Goal: Task Accomplishment & Management: Manage account settings

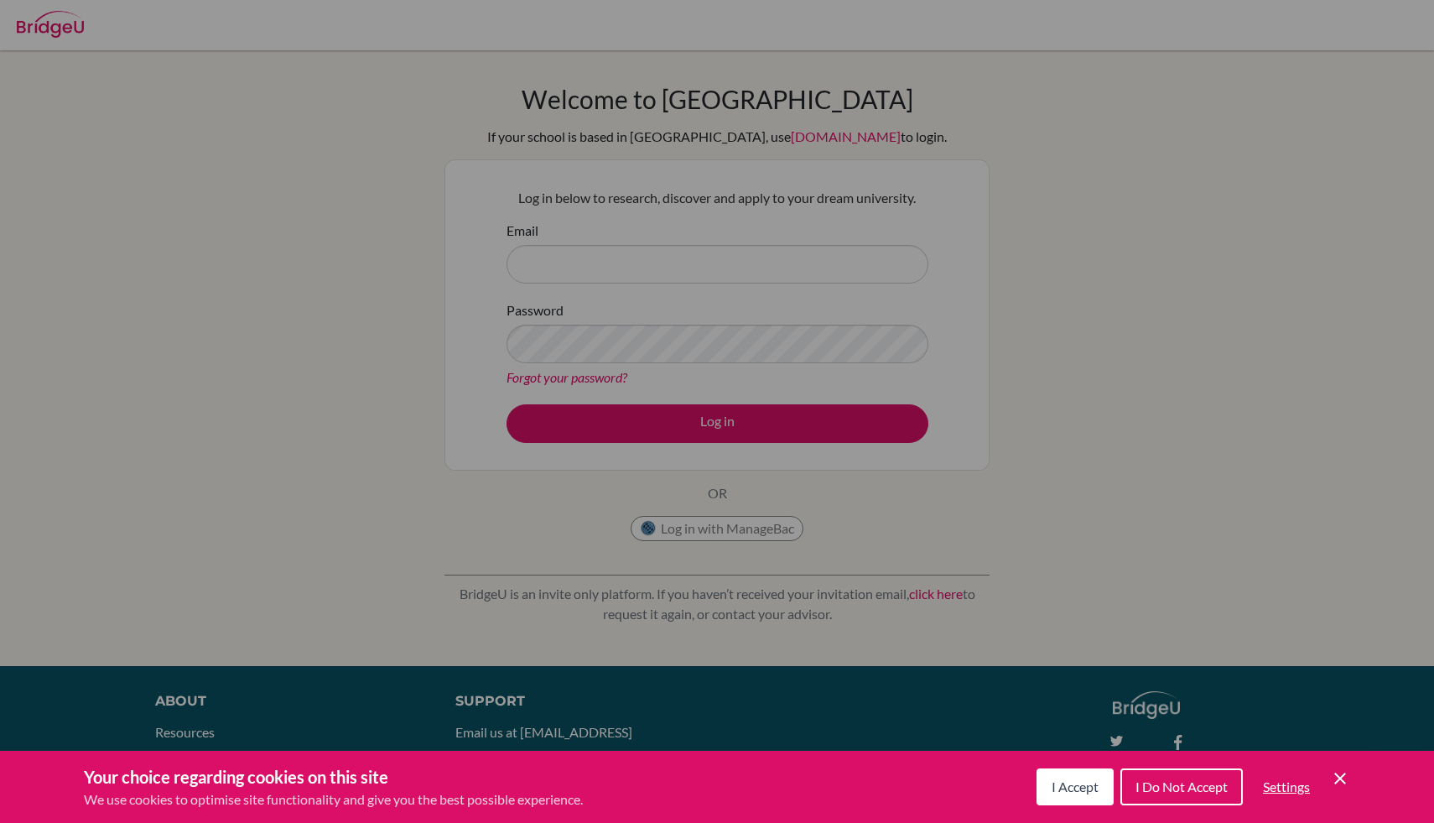
click at [1348, 794] on div "I Accept I Do Not Accept Settings Cookie Control Close Icon" at bounding box center [1194, 787] width 314 height 44
click at [1352, 780] on div "Your choice regarding cookies on this site We use cookies to optimise site func…" at bounding box center [717, 787] width 1434 height 72
click at [1113, 793] on div "I Accept I Do Not Accept Settings Cookie Control Close Icon" at bounding box center [1194, 787] width 314 height 44
click at [1088, 787] on span "I Accept" at bounding box center [1075, 786] width 47 height 16
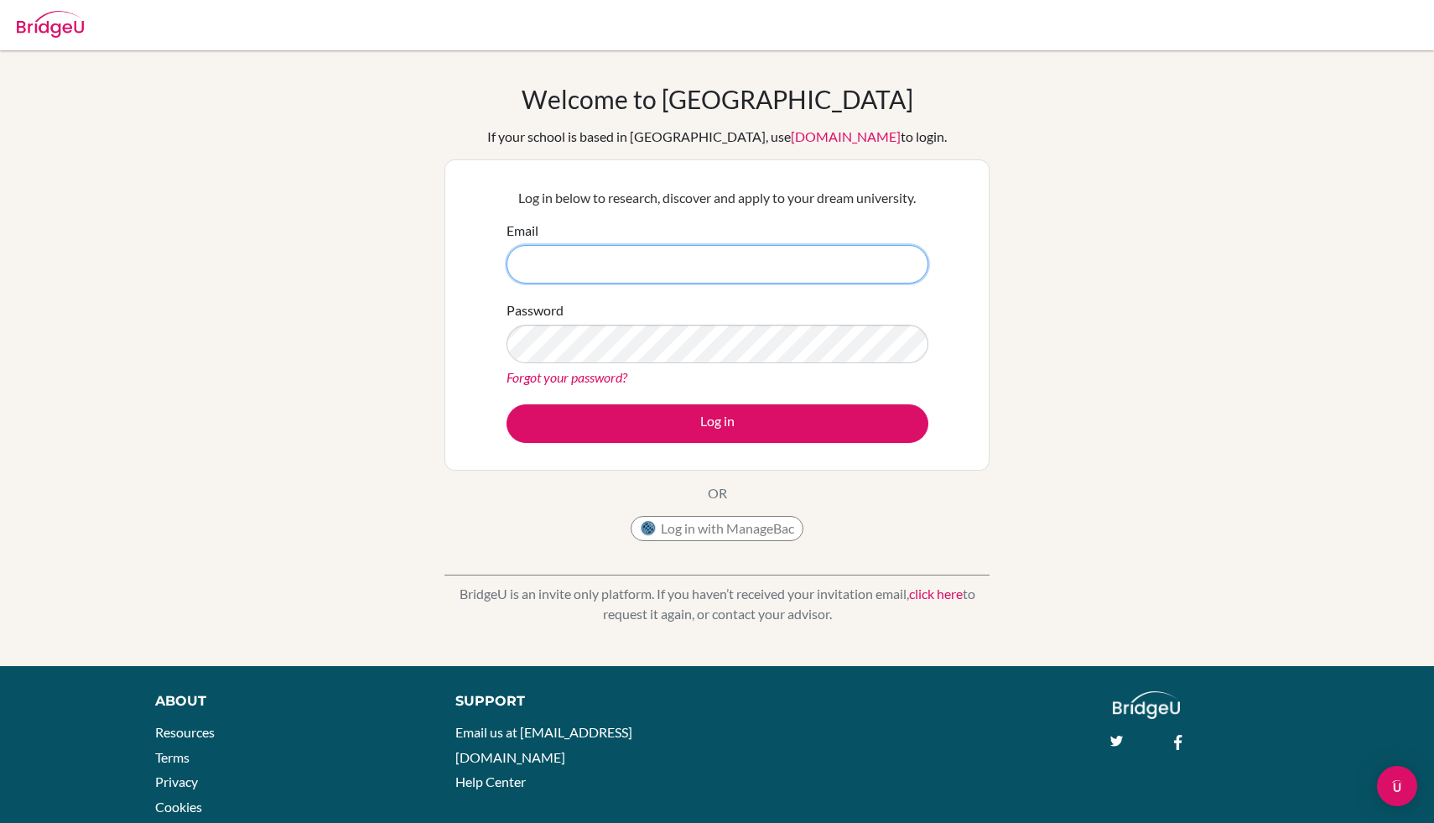
click at [778, 278] on input "Email" at bounding box center [718, 264] width 422 height 39
paste input "[EMAIL_ADDRESS][DOMAIN_NAME]"
type input "[EMAIL_ADDRESS][DOMAIN_NAME]"
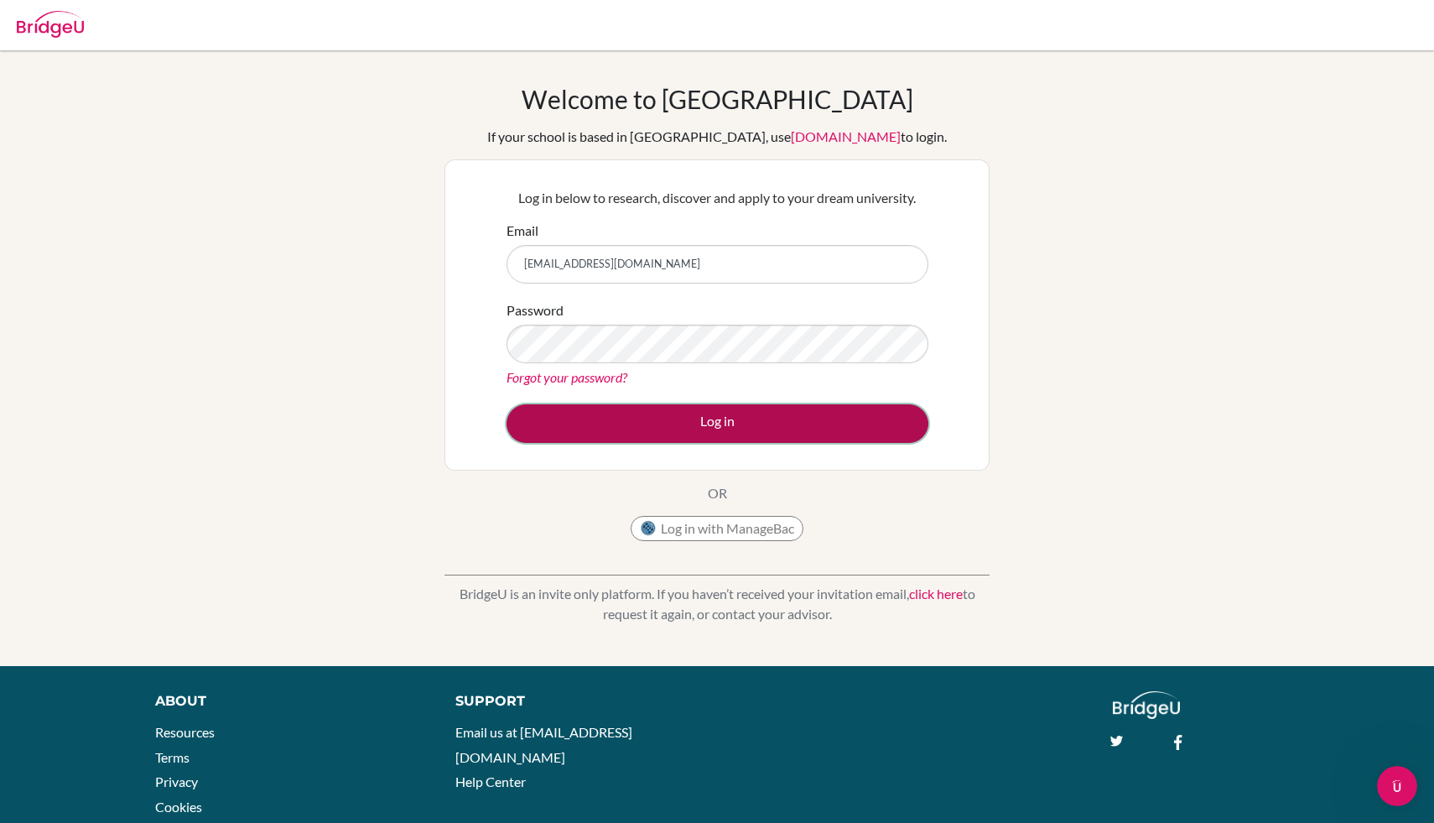
click at [746, 428] on button "Log in" at bounding box center [718, 423] width 422 height 39
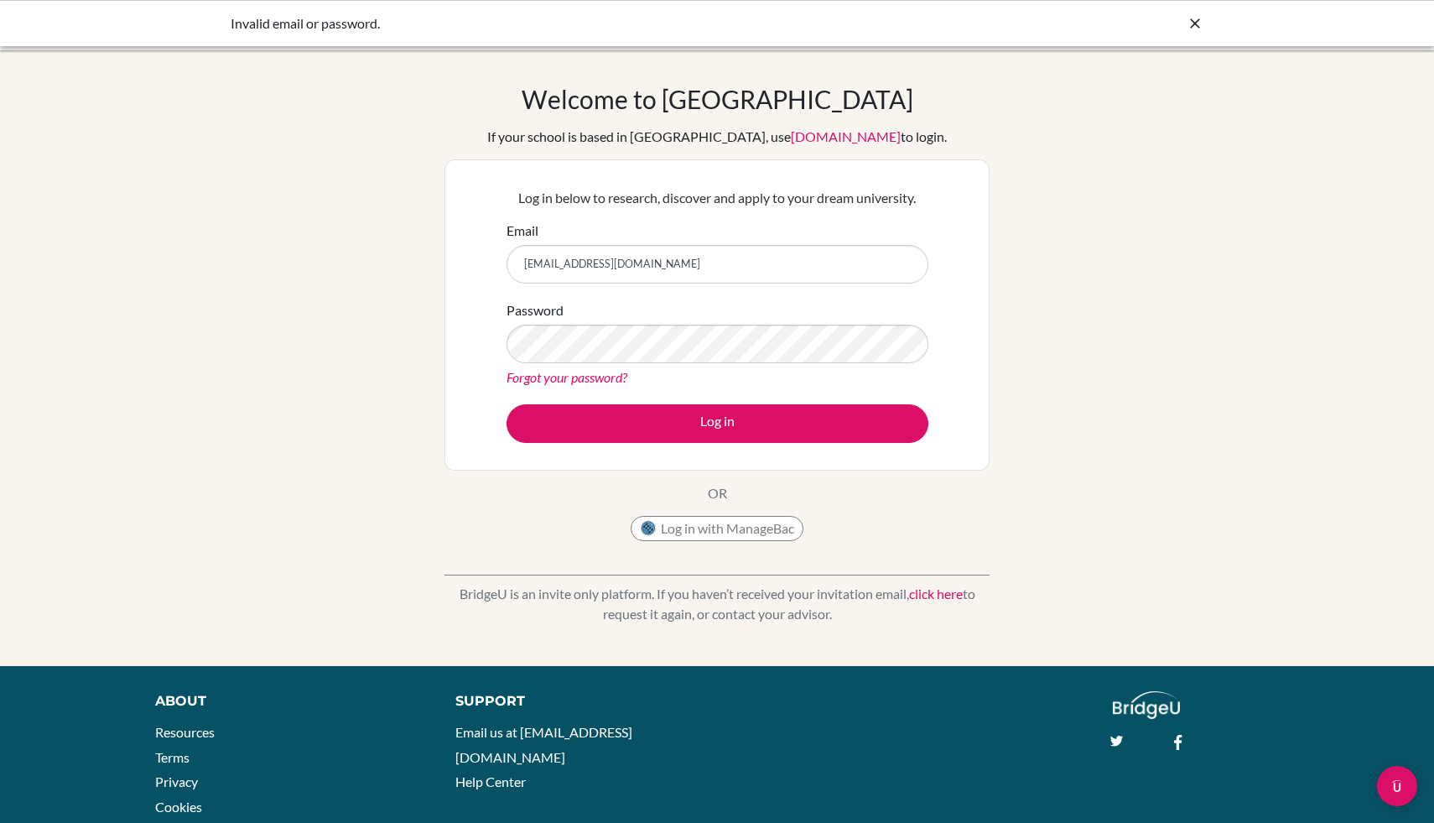
click at [546, 383] on link "Forgot your password?" at bounding box center [567, 377] width 121 height 16
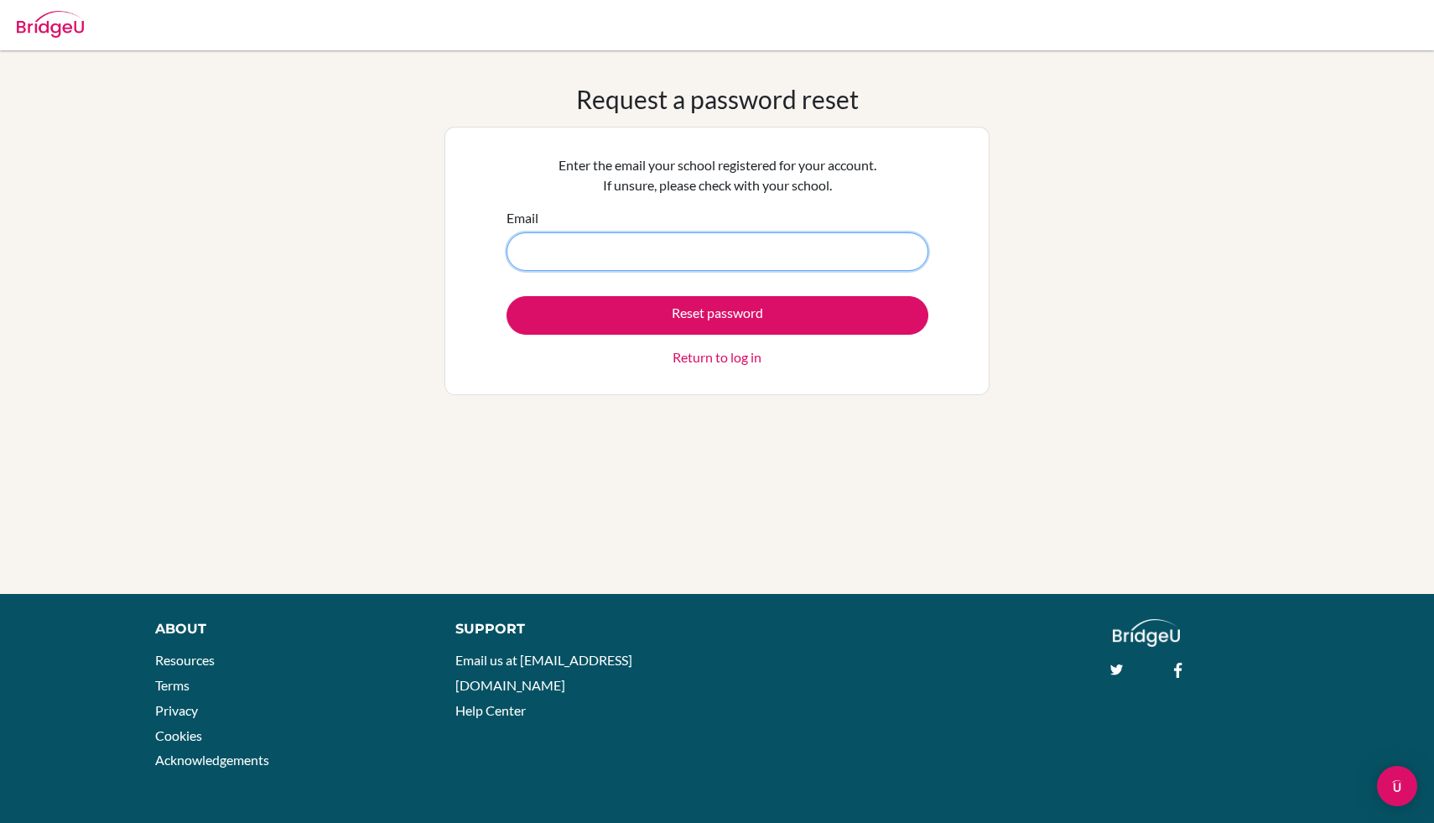
click at [822, 249] on input "Email" at bounding box center [718, 251] width 422 height 39
paste input "[EMAIL_ADDRESS][DOMAIN_NAME]"
type input "[EMAIL_ADDRESS][DOMAIN_NAME]"
click at [780, 340] on div "Reset password Return to log in" at bounding box center [718, 331] width 422 height 71
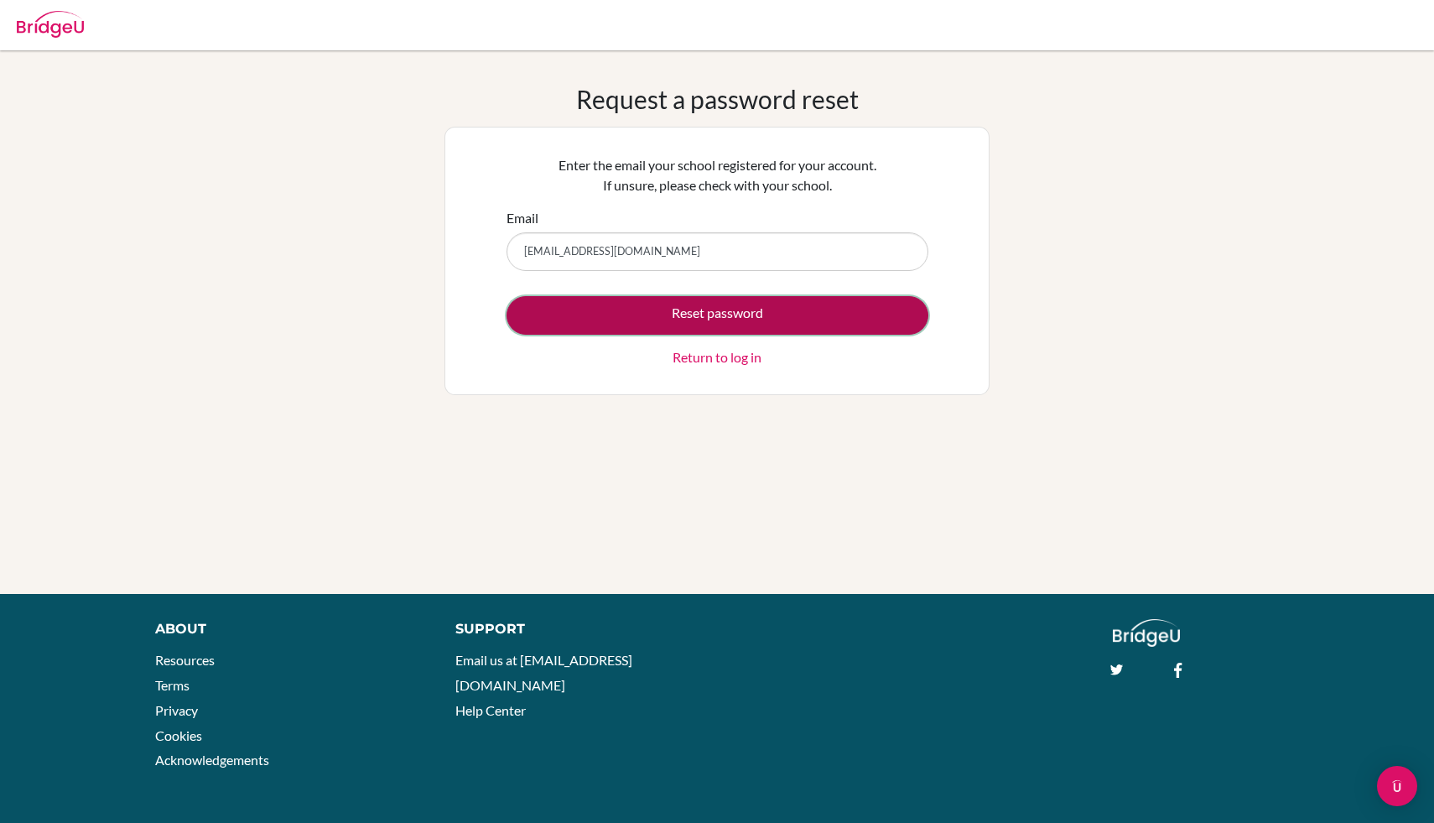
click at [791, 314] on button "Reset password" at bounding box center [718, 315] width 422 height 39
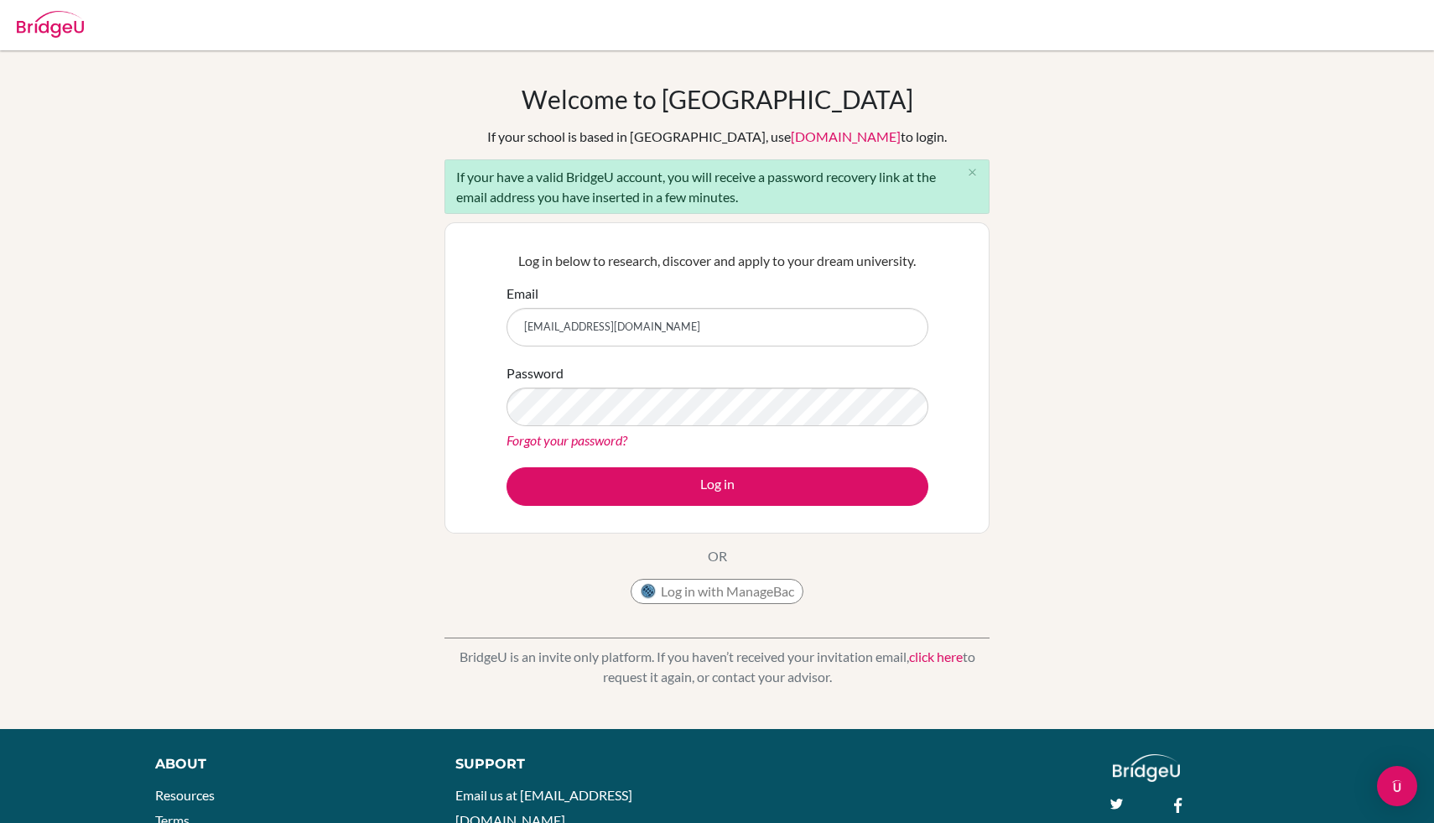
type input "[EMAIL_ADDRESS][DOMAIN_NAME]"
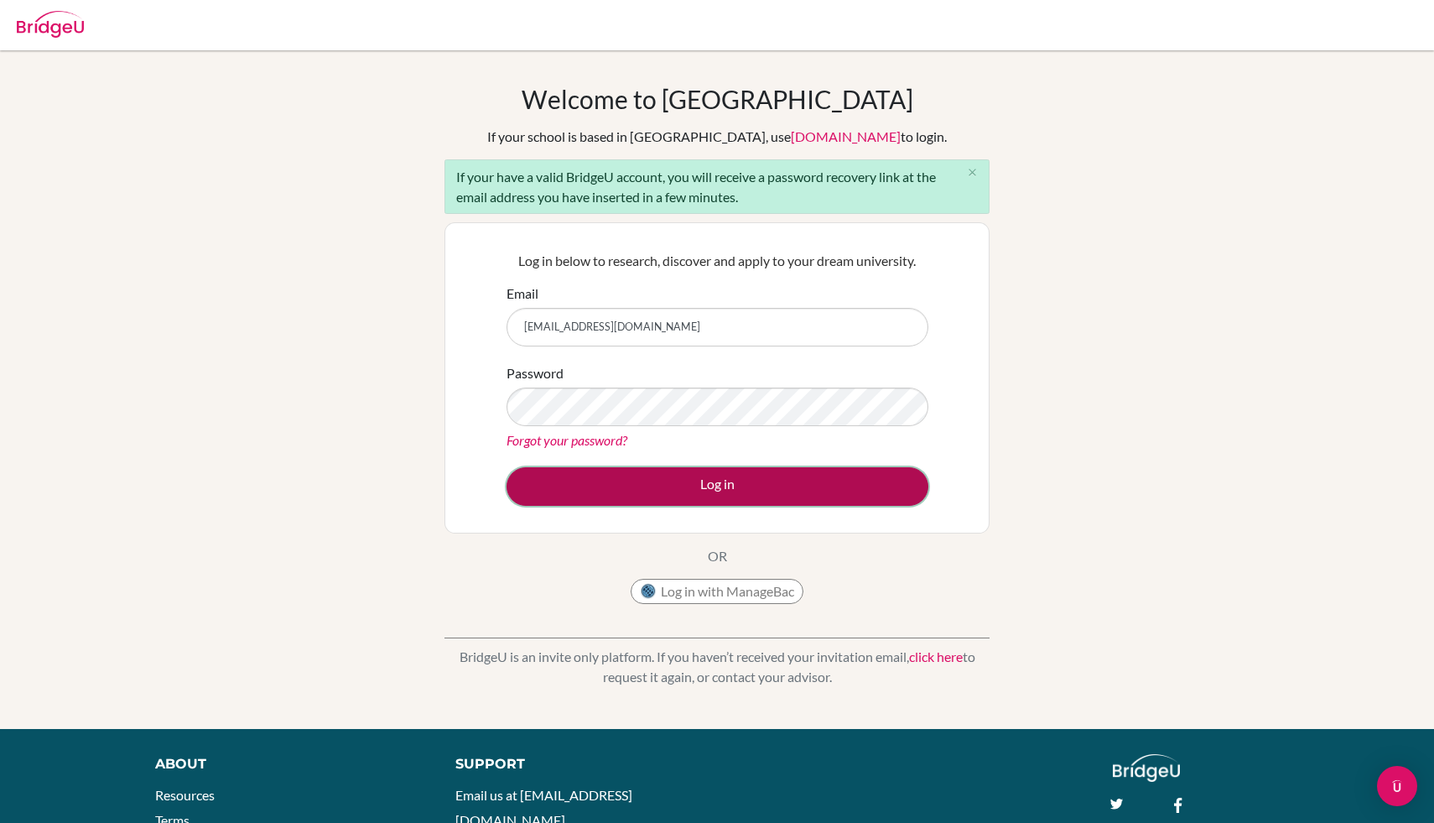
click at [708, 490] on button "Log in" at bounding box center [718, 486] width 422 height 39
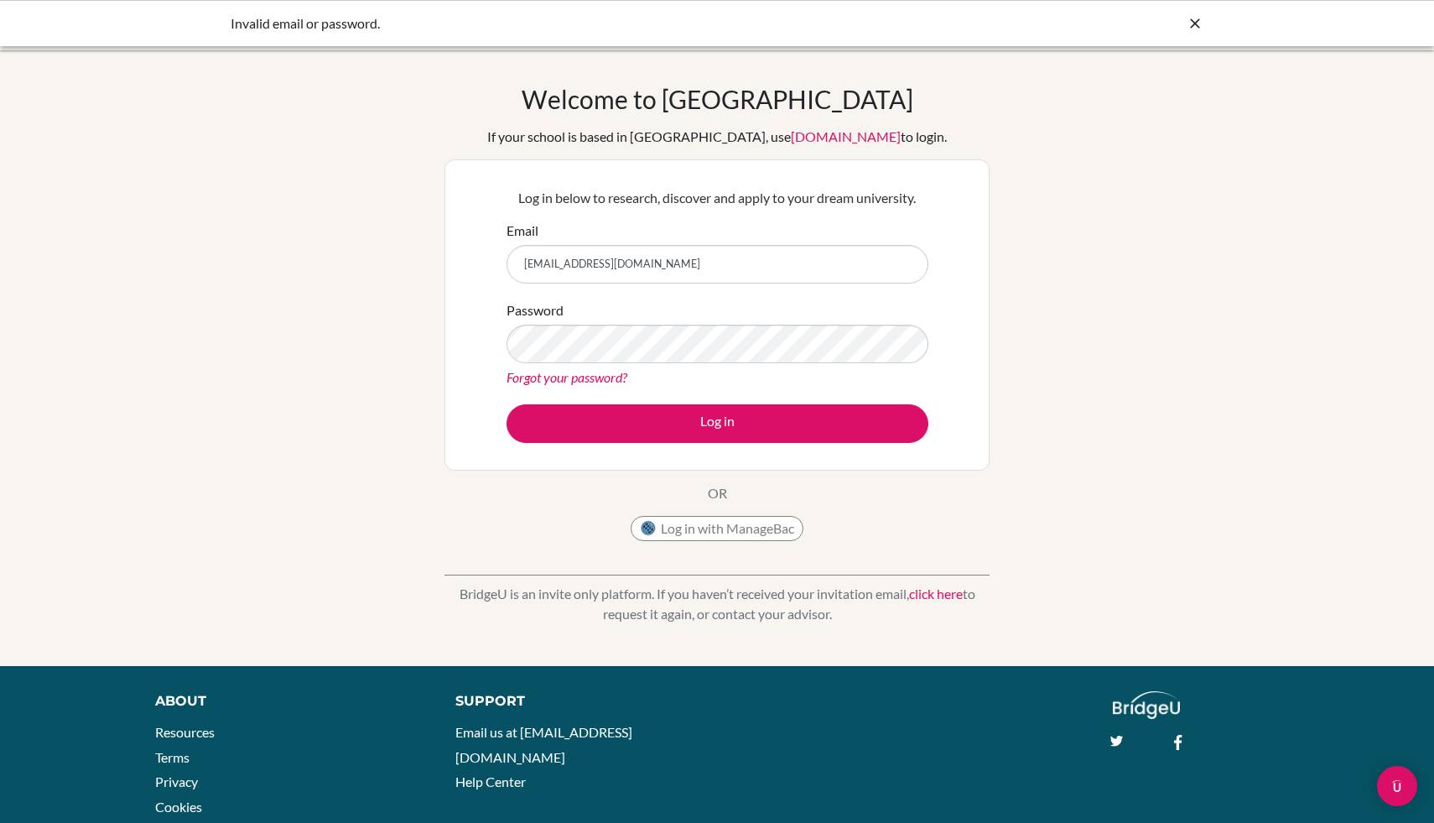
click at [1187, 24] on icon at bounding box center [1195, 23] width 17 height 17
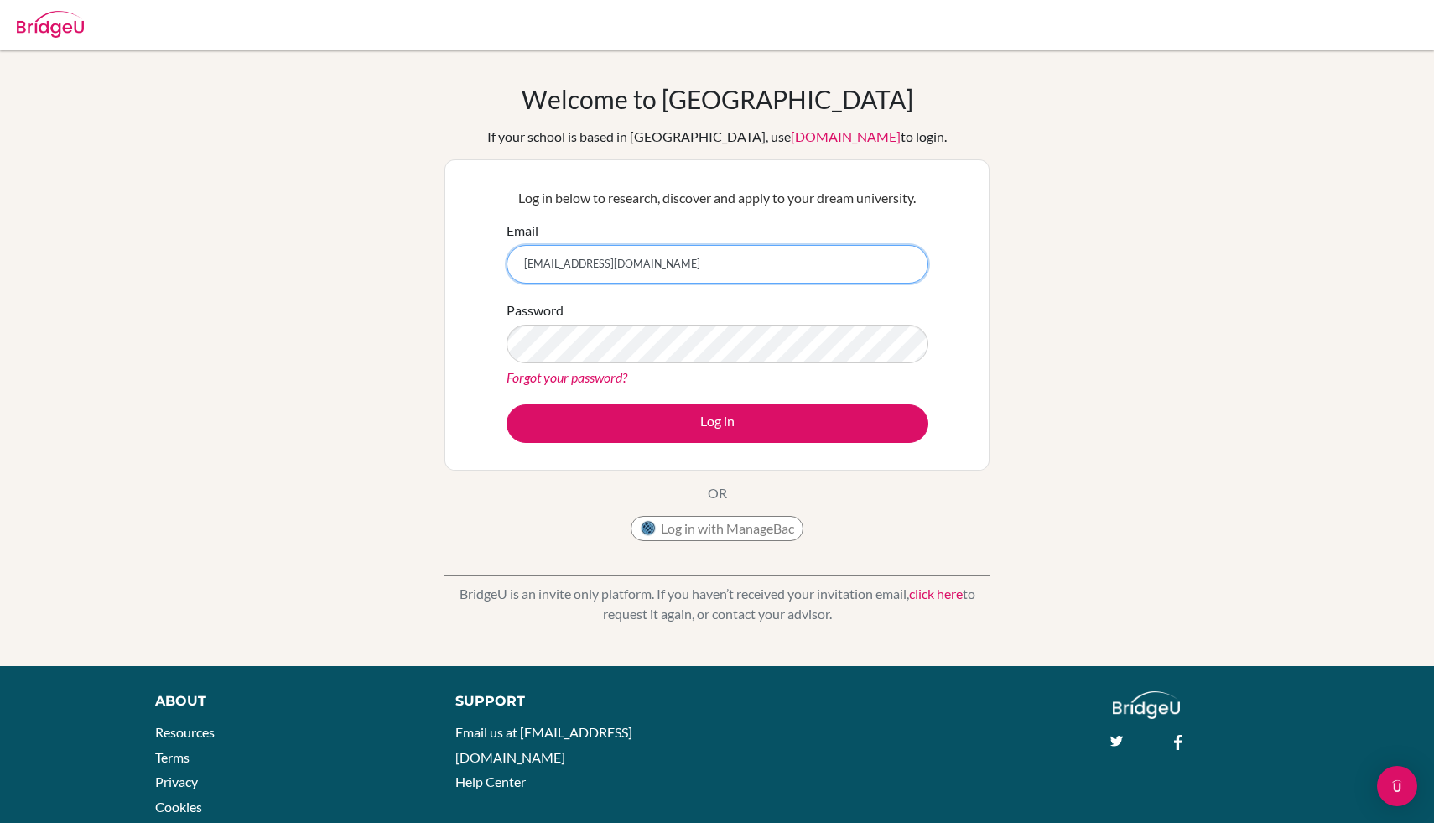
click at [741, 248] on input "[EMAIL_ADDRESS][DOMAIN_NAME]" at bounding box center [718, 264] width 422 height 39
click at [741, 255] on input "[EMAIL_ADDRESS][DOMAIN_NAME]" at bounding box center [718, 264] width 422 height 39
click at [726, 268] on input "[EMAIL_ADDRESS][DOMAIN_NAME]" at bounding box center [718, 264] width 422 height 39
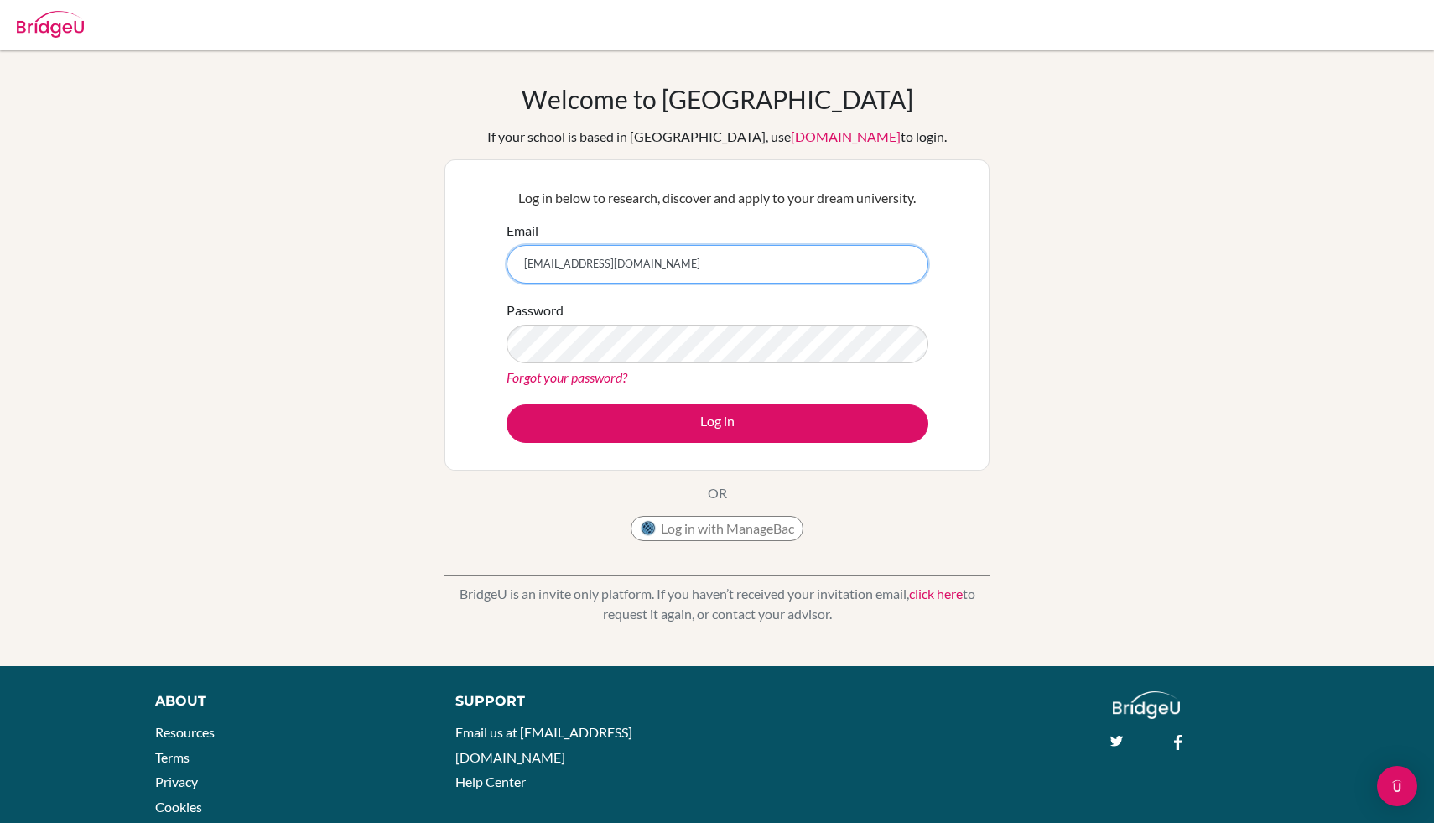
click at [726, 268] on input "[EMAIL_ADDRESS][DOMAIN_NAME]" at bounding box center [718, 264] width 422 height 39
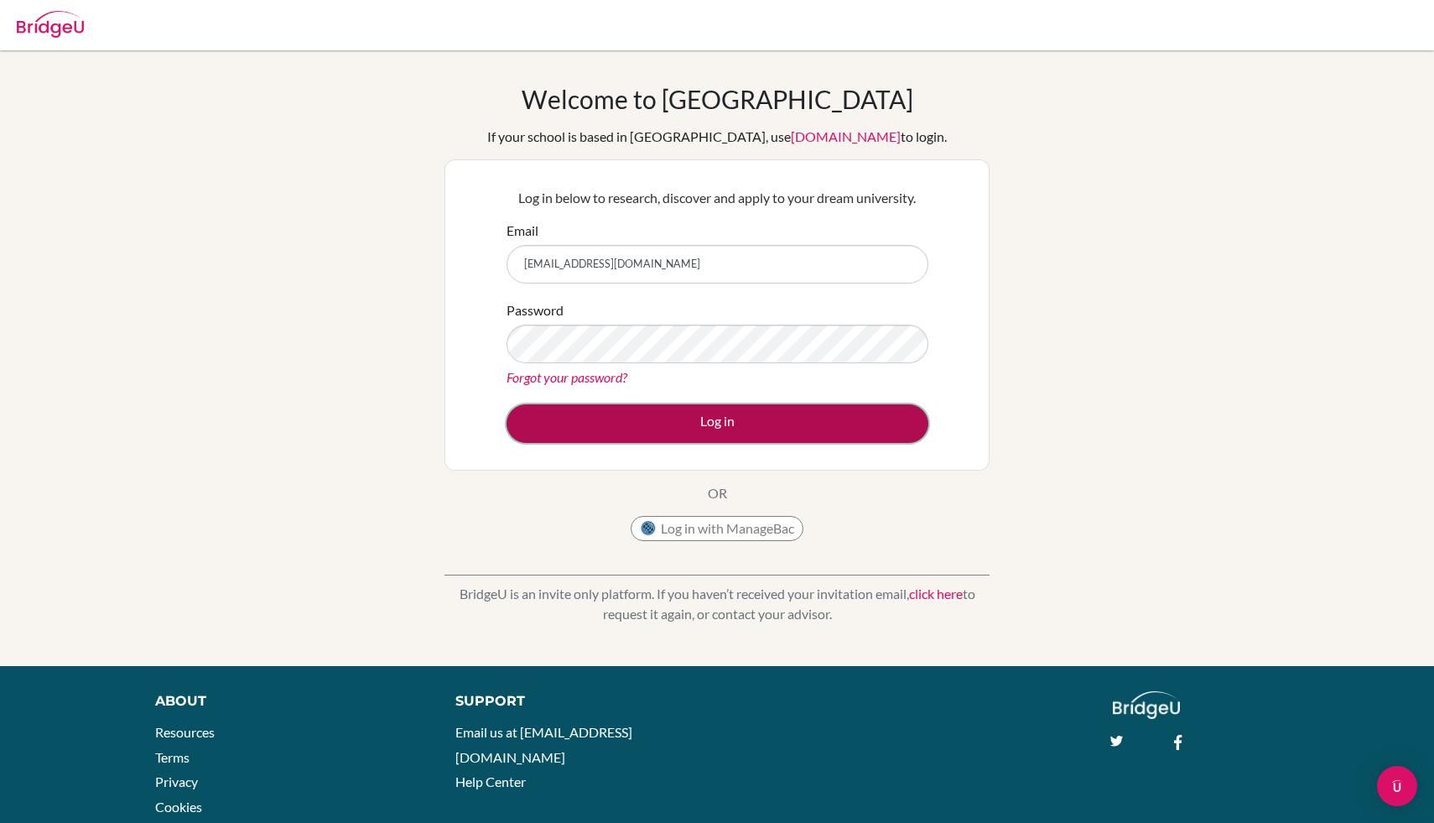
click at [712, 432] on button "Log in" at bounding box center [718, 423] width 422 height 39
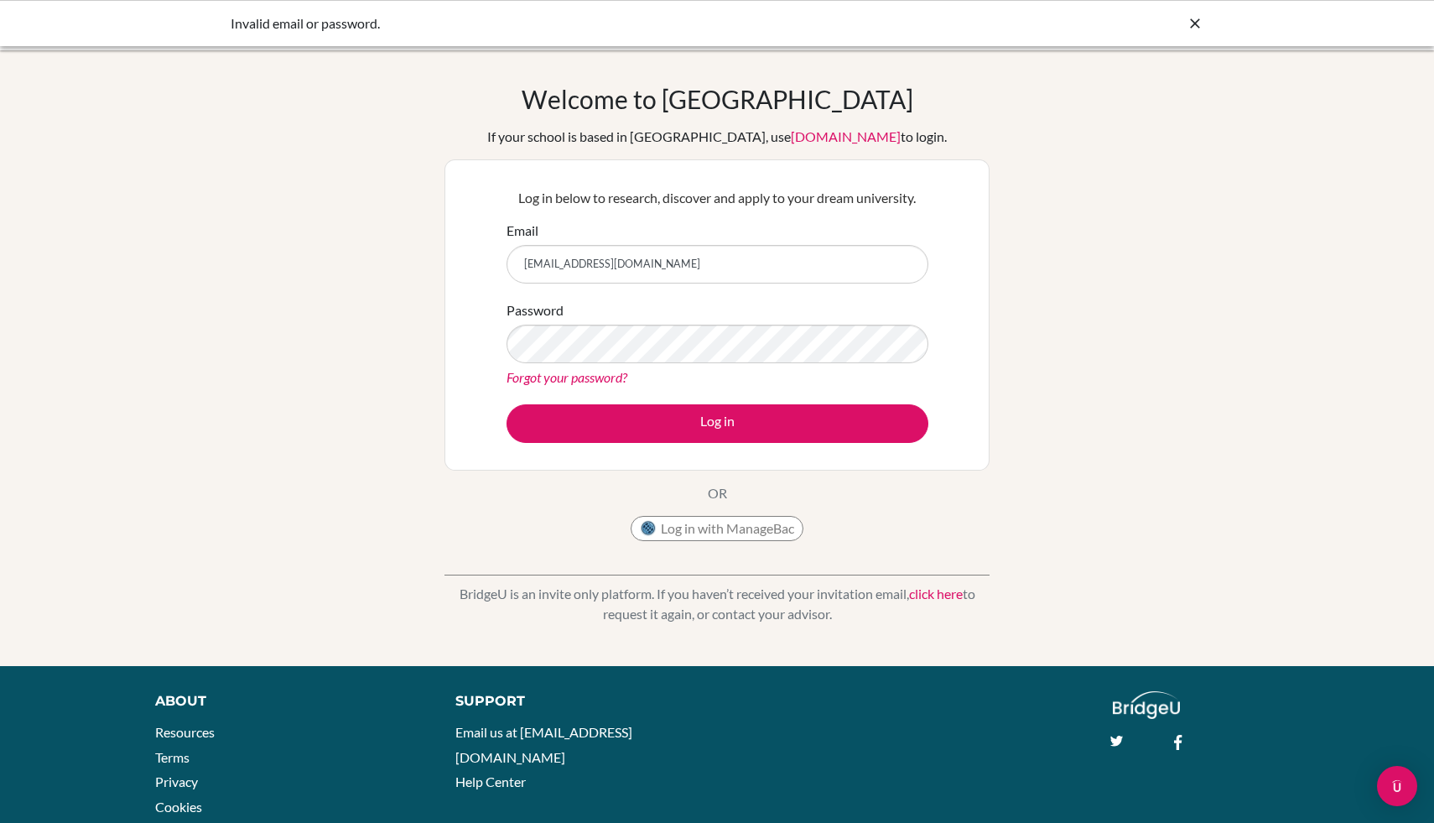
click at [574, 387] on div "Forgot your password?" at bounding box center [718, 377] width 422 height 20
click at [584, 373] on link "Forgot your password?" at bounding box center [567, 377] width 121 height 16
click at [594, 369] on link "Forgot your password?" at bounding box center [567, 377] width 121 height 16
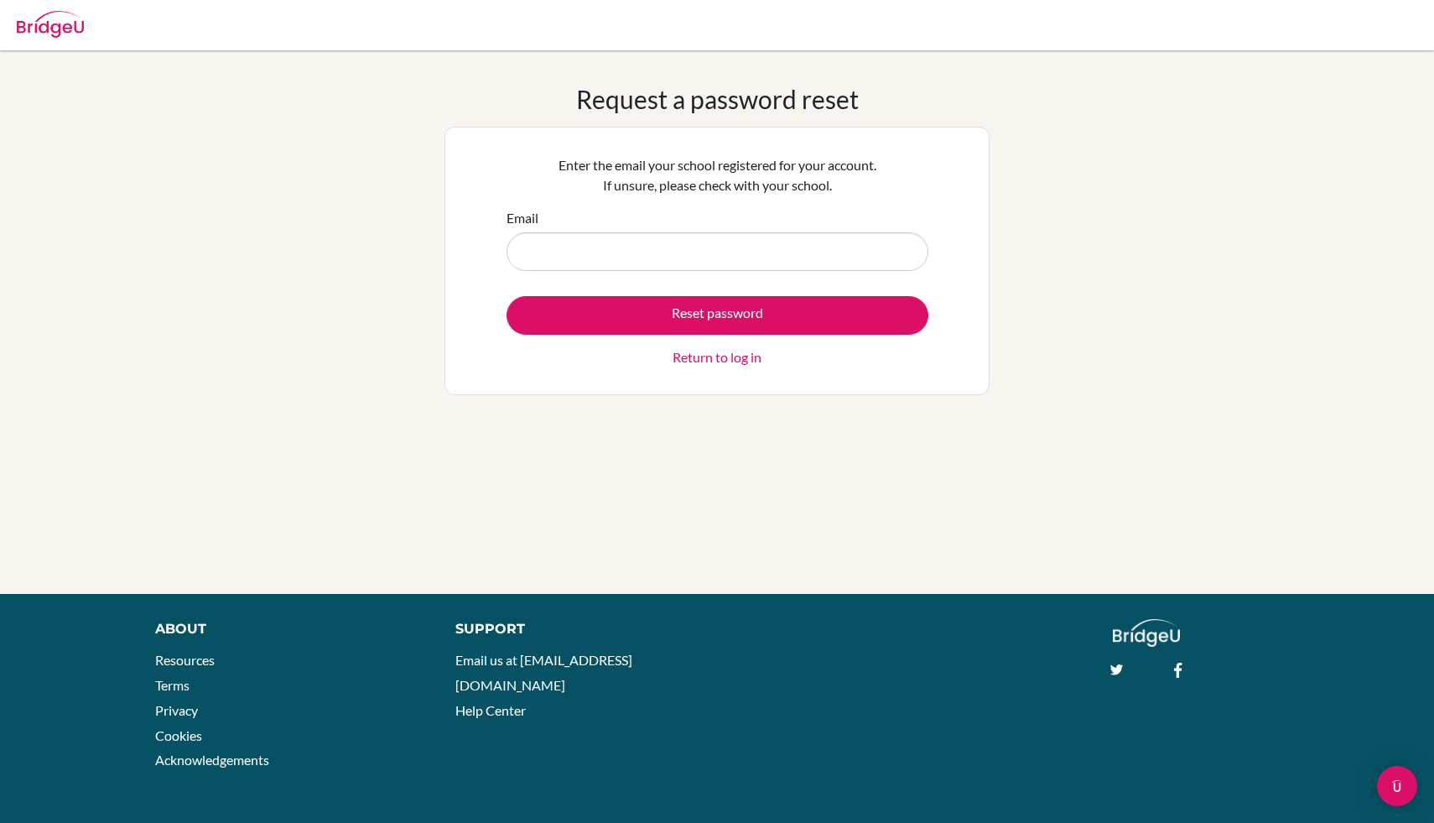
click at [704, 243] on input "Email" at bounding box center [718, 251] width 422 height 39
type input "[EMAIL_ADDRESS][DOMAIN_NAME]"
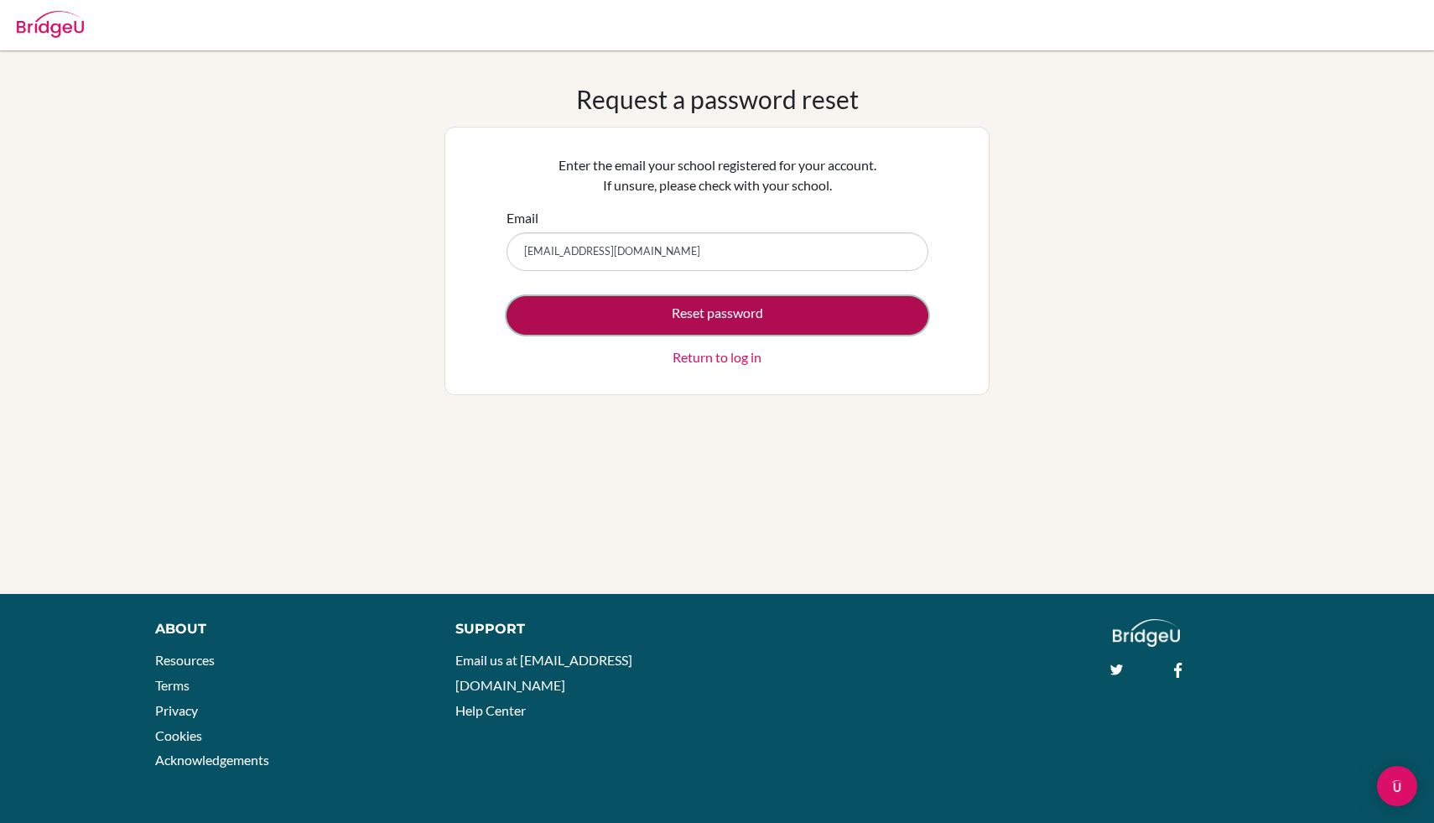
click at [696, 314] on button "Reset password" at bounding box center [718, 315] width 422 height 39
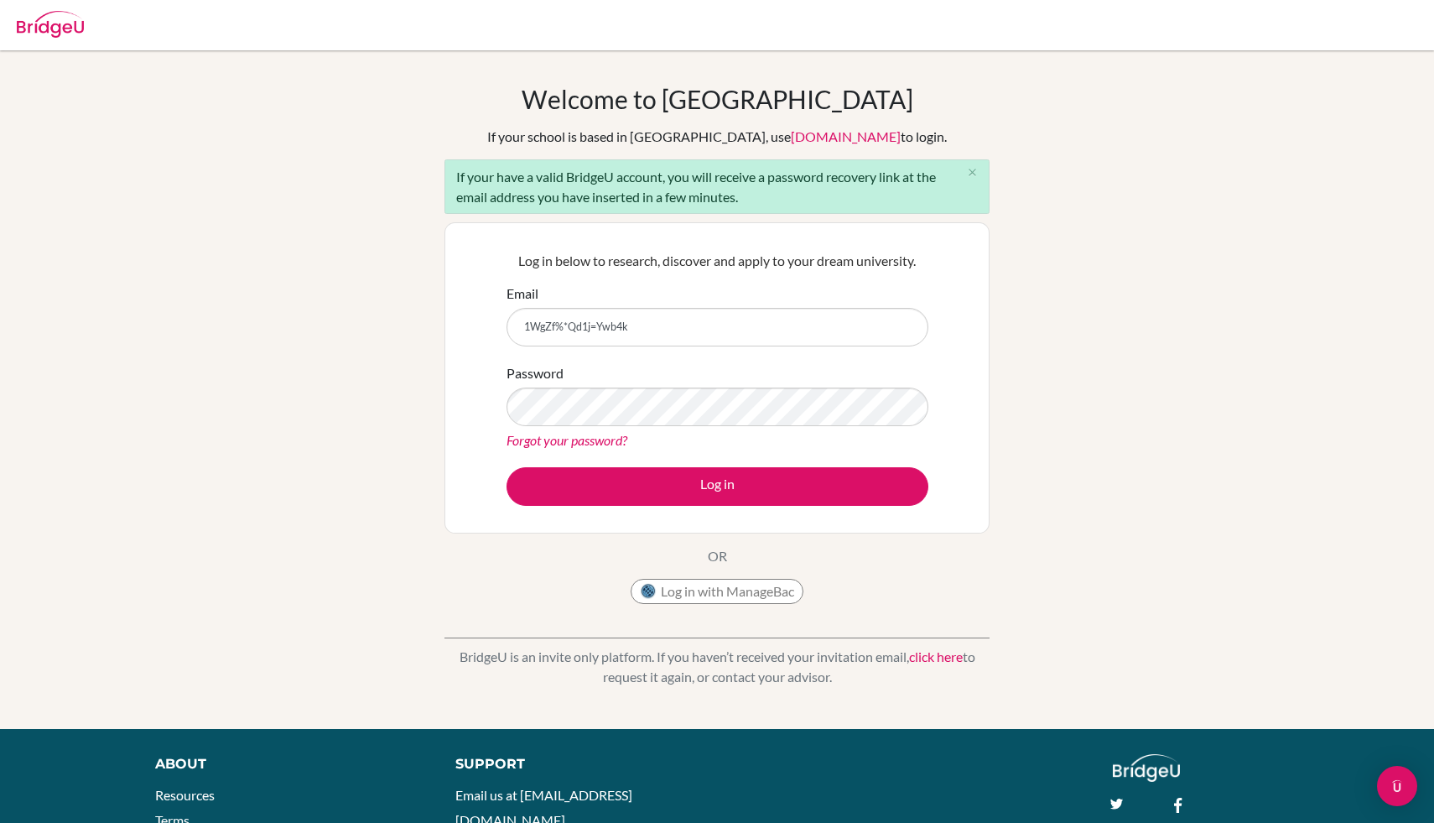
click at [654, 325] on input "1WgZf%*Qd1j=Ywb4k" at bounding box center [718, 327] width 422 height 39
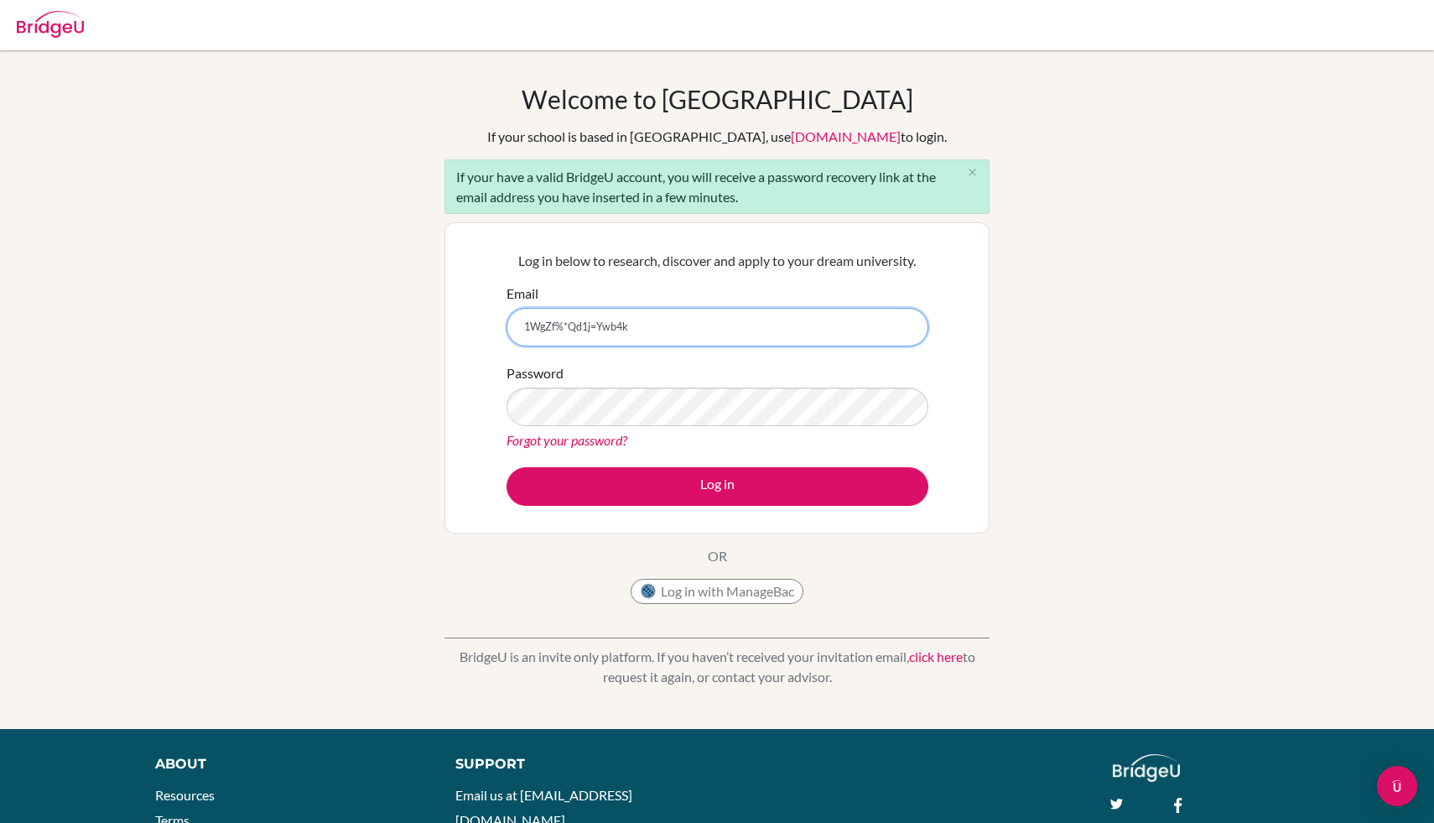
click at [669, 325] on input "1WgZf%*Qd1j=Ywb4k" at bounding box center [718, 327] width 422 height 39
paste input "[EMAIL_ADDRESS][DOMAIN_NAME]"
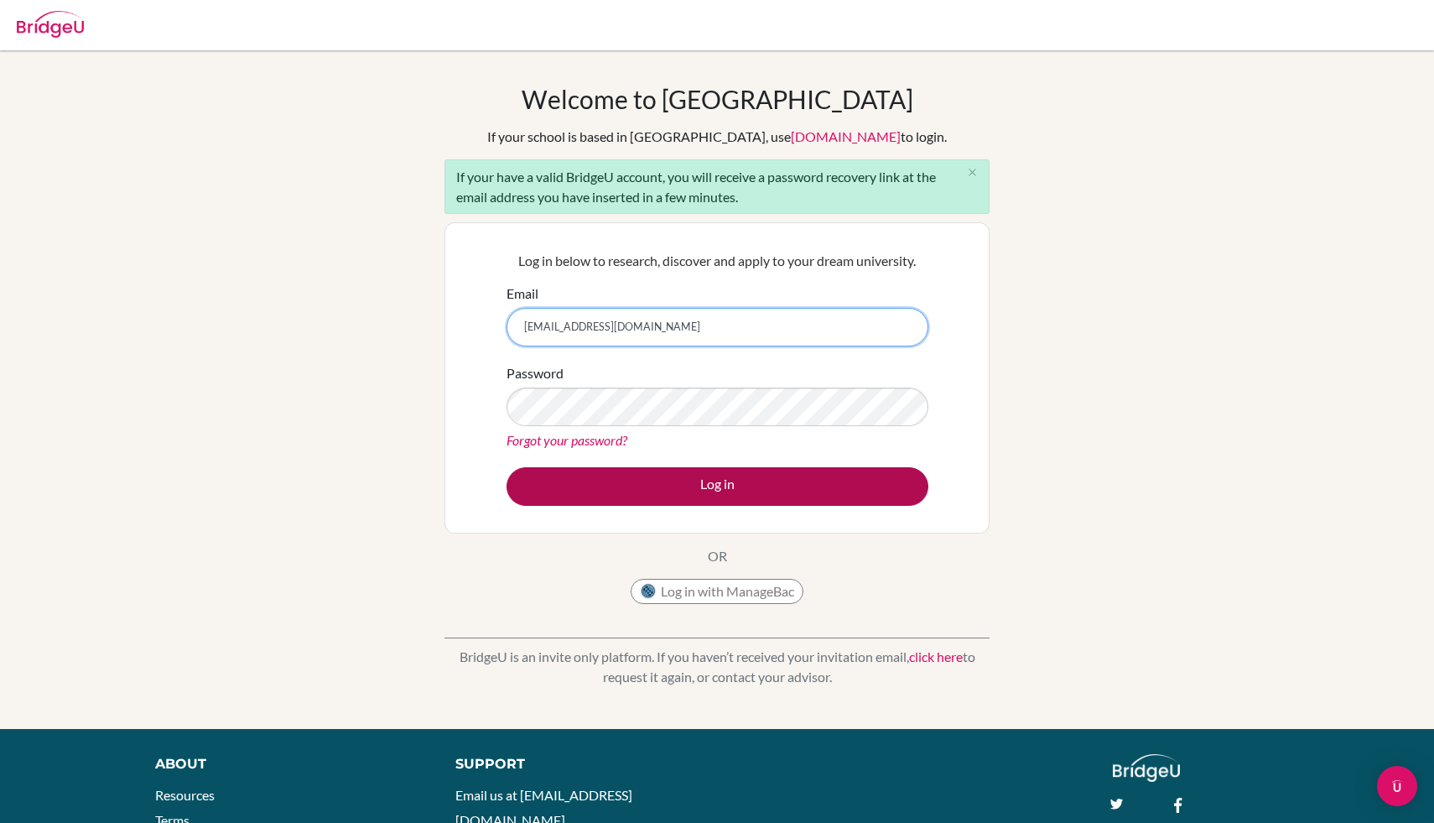
type input "[EMAIL_ADDRESS][DOMAIN_NAME]"
click at [849, 482] on button "Log in" at bounding box center [718, 486] width 422 height 39
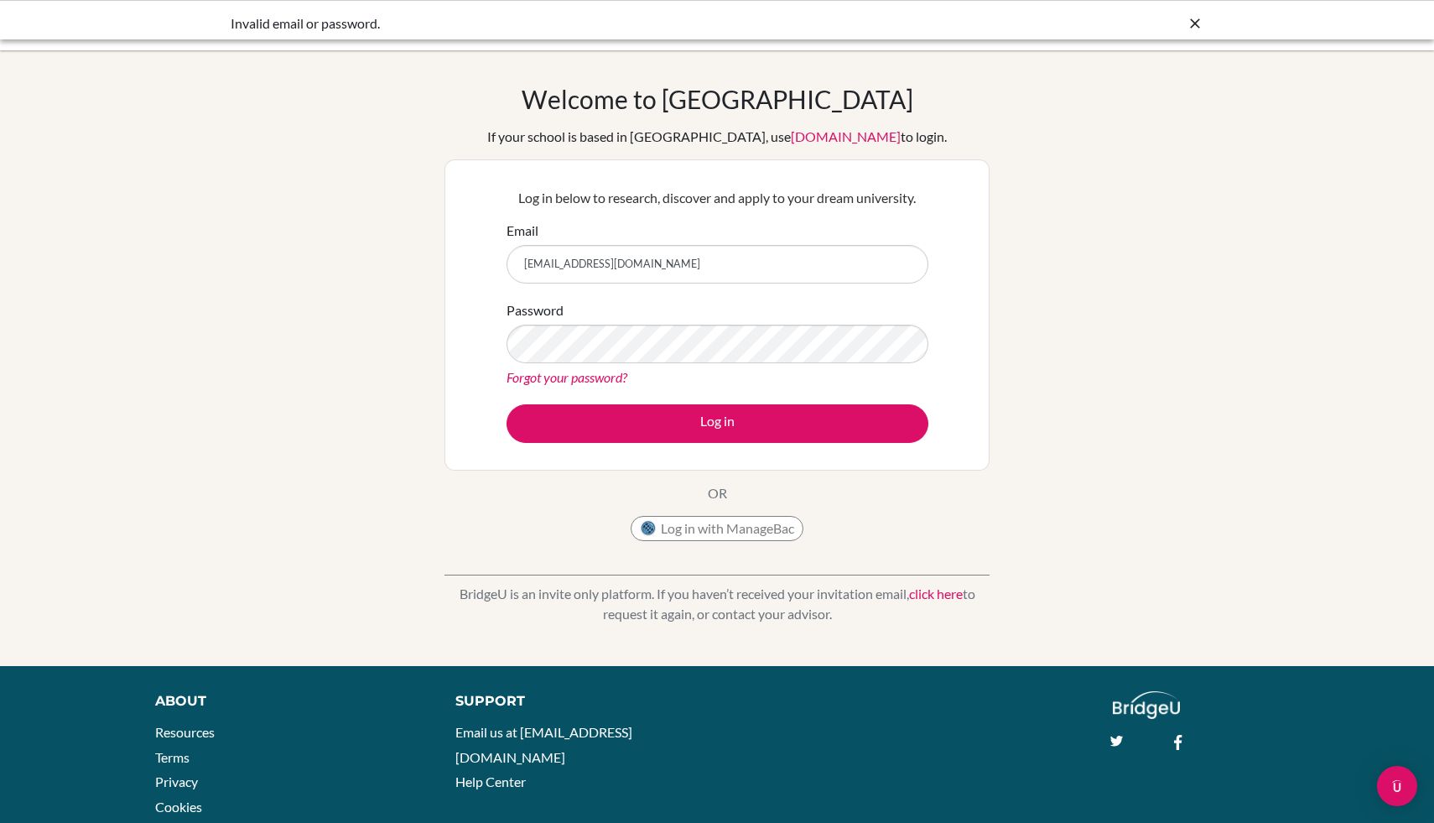
click at [725, 542] on div "Log in with ManageBac" at bounding box center [717, 533] width 173 height 34
click at [732, 527] on button "Log in with ManageBac" at bounding box center [717, 528] width 173 height 25
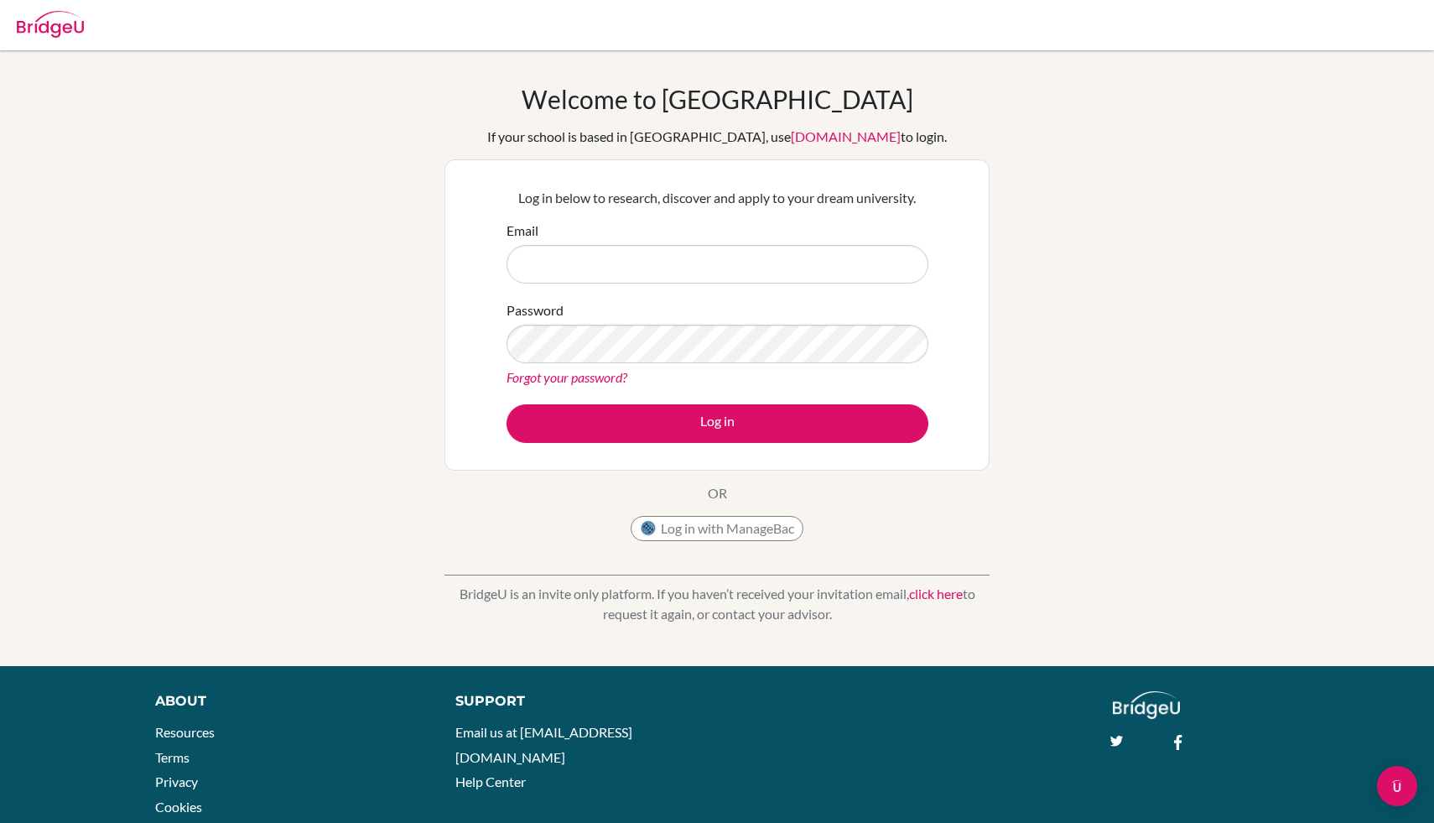
click at [715, 272] on input "Email" at bounding box center [718, 264] width 422 height 39
click at [690, 268] on input "Email" at bounding box center [718, 264] width 422 height 39
click at [691, 268] on input "Email" at bounding box center [718, 264] width 422 height 39
click at [661, 266] on input "Email" at bounding box center [718, 264] width 422 height 39
type input "[EMAIL_ADDRESS][DOMAIN_NAME]"
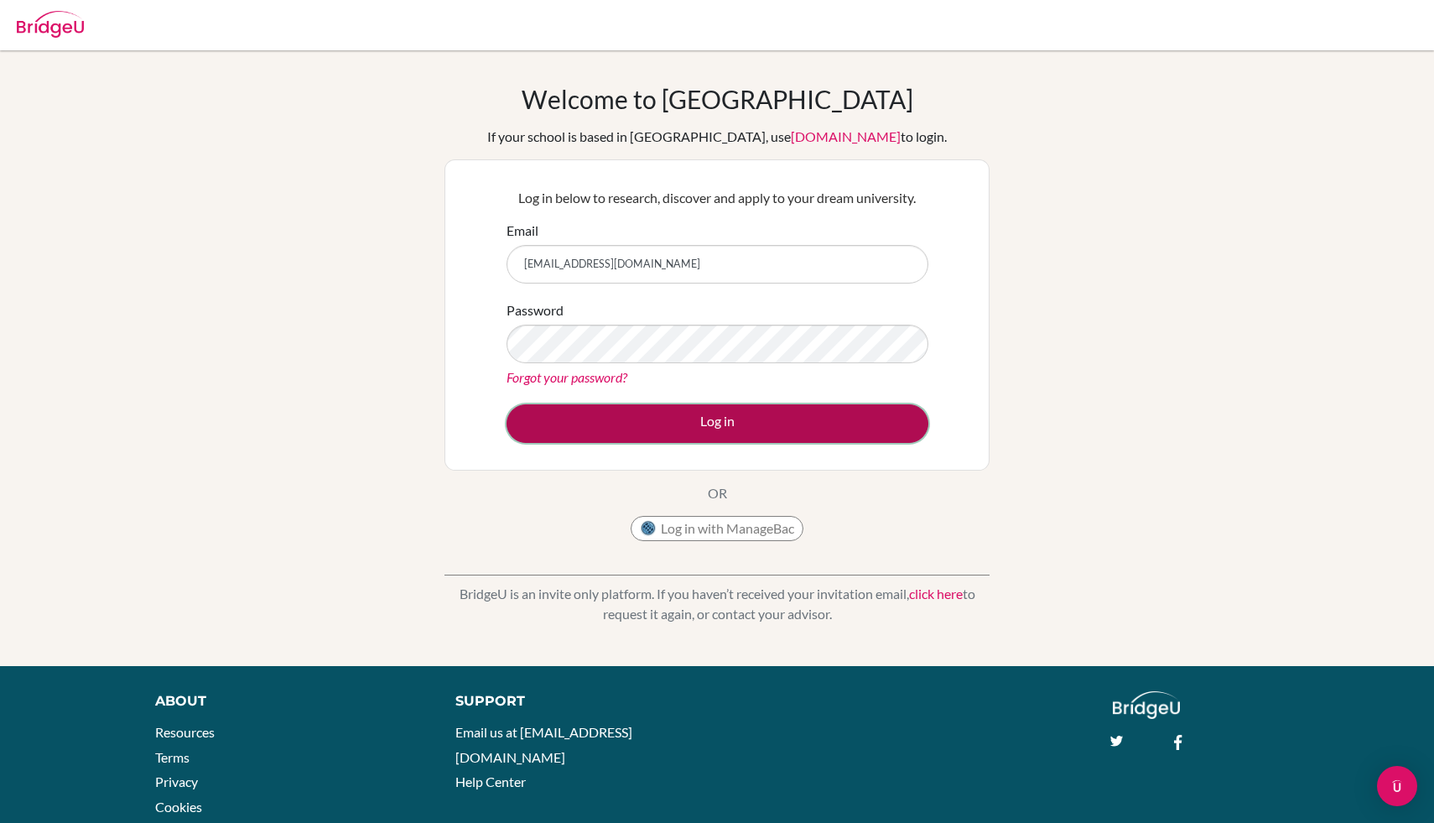
click at [758, 408] on button "Log in" at bounding box center [718, 423] width 422 height 39
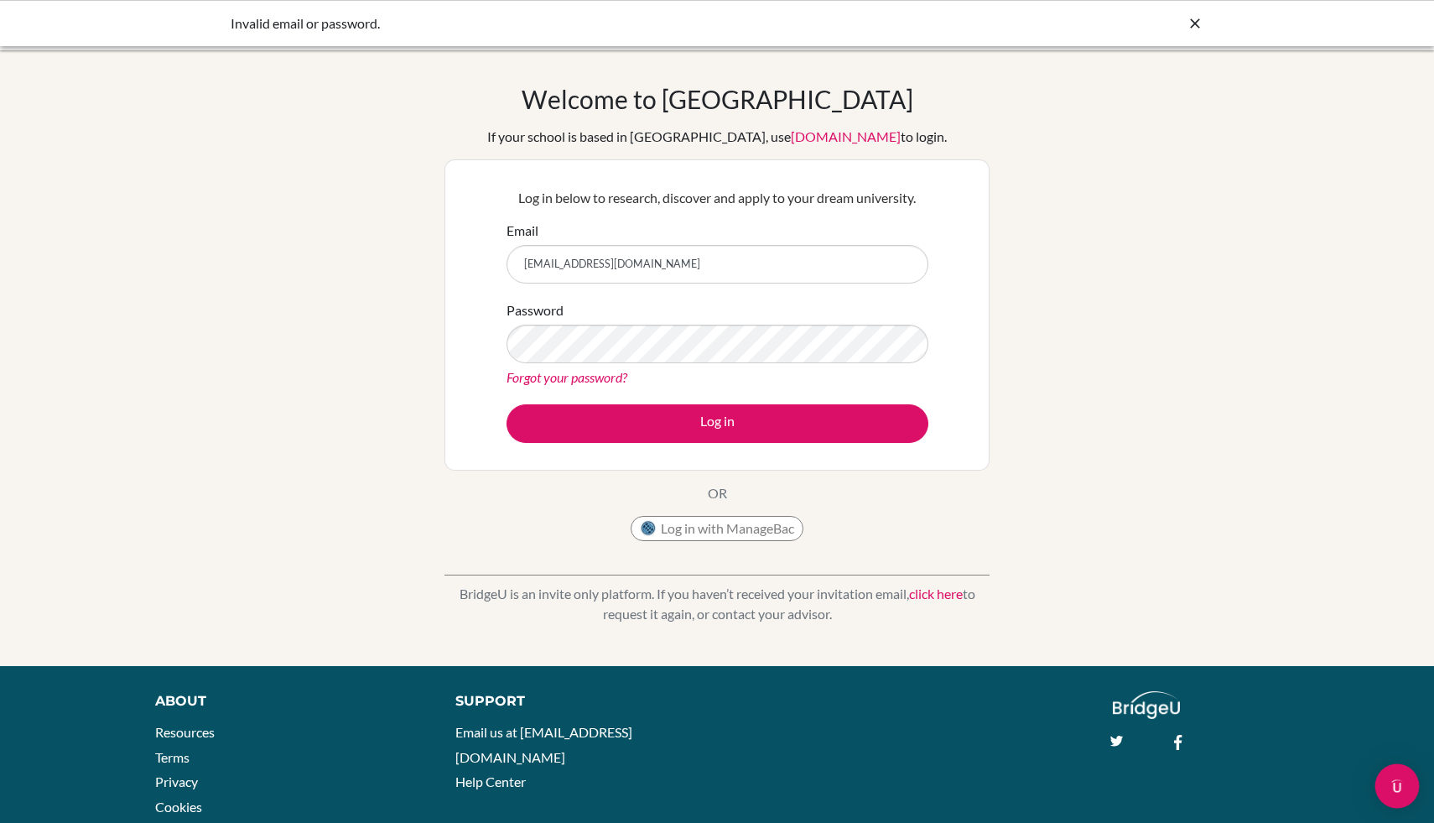
click at [1395, 787] on img "Open Intercom Messenger" at bounding box center [1397, 786] width 22 height 22
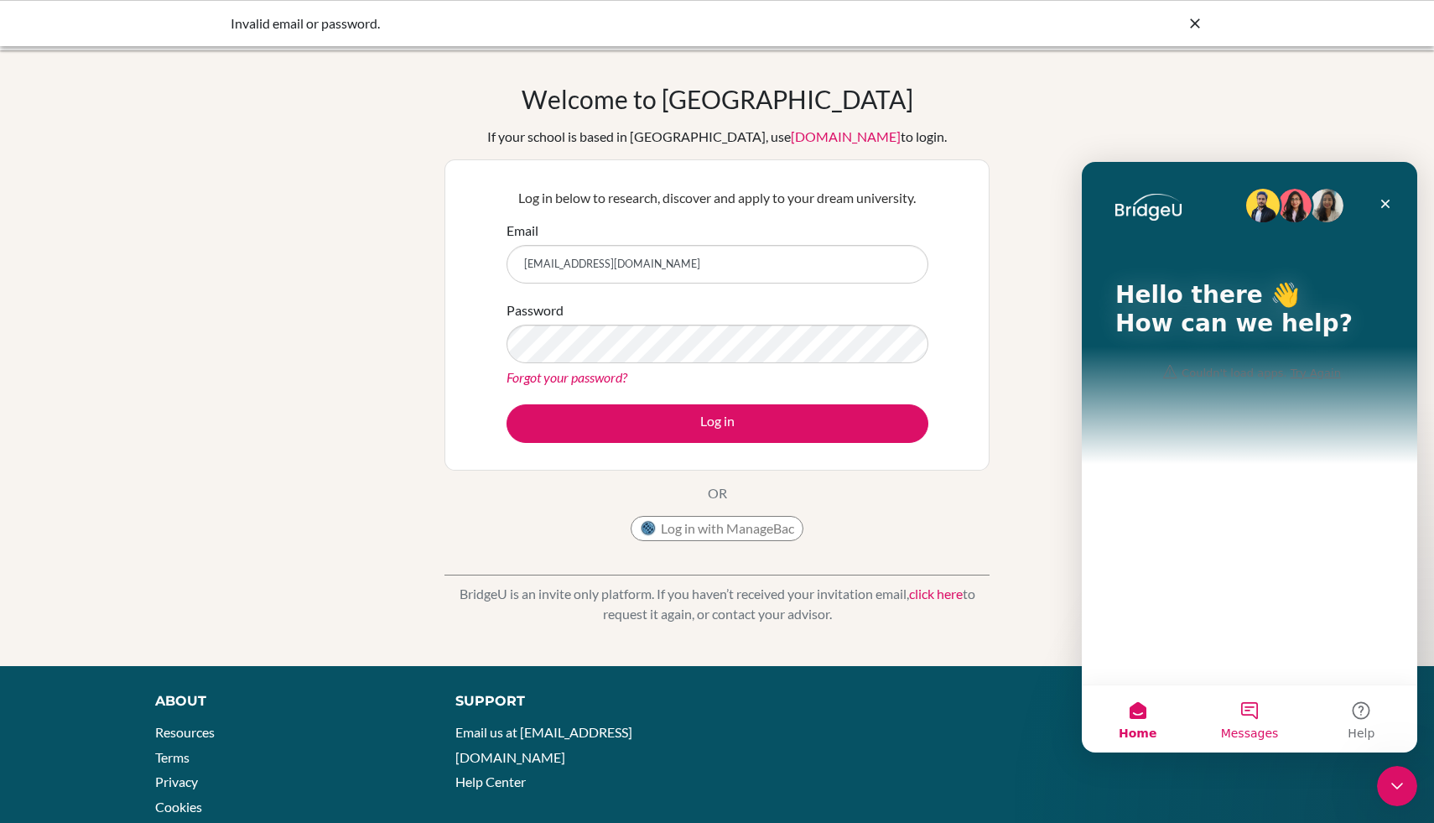
click at [1243, 716] on button "Messages" at bounding box center [1249, 718] width 112 height 67
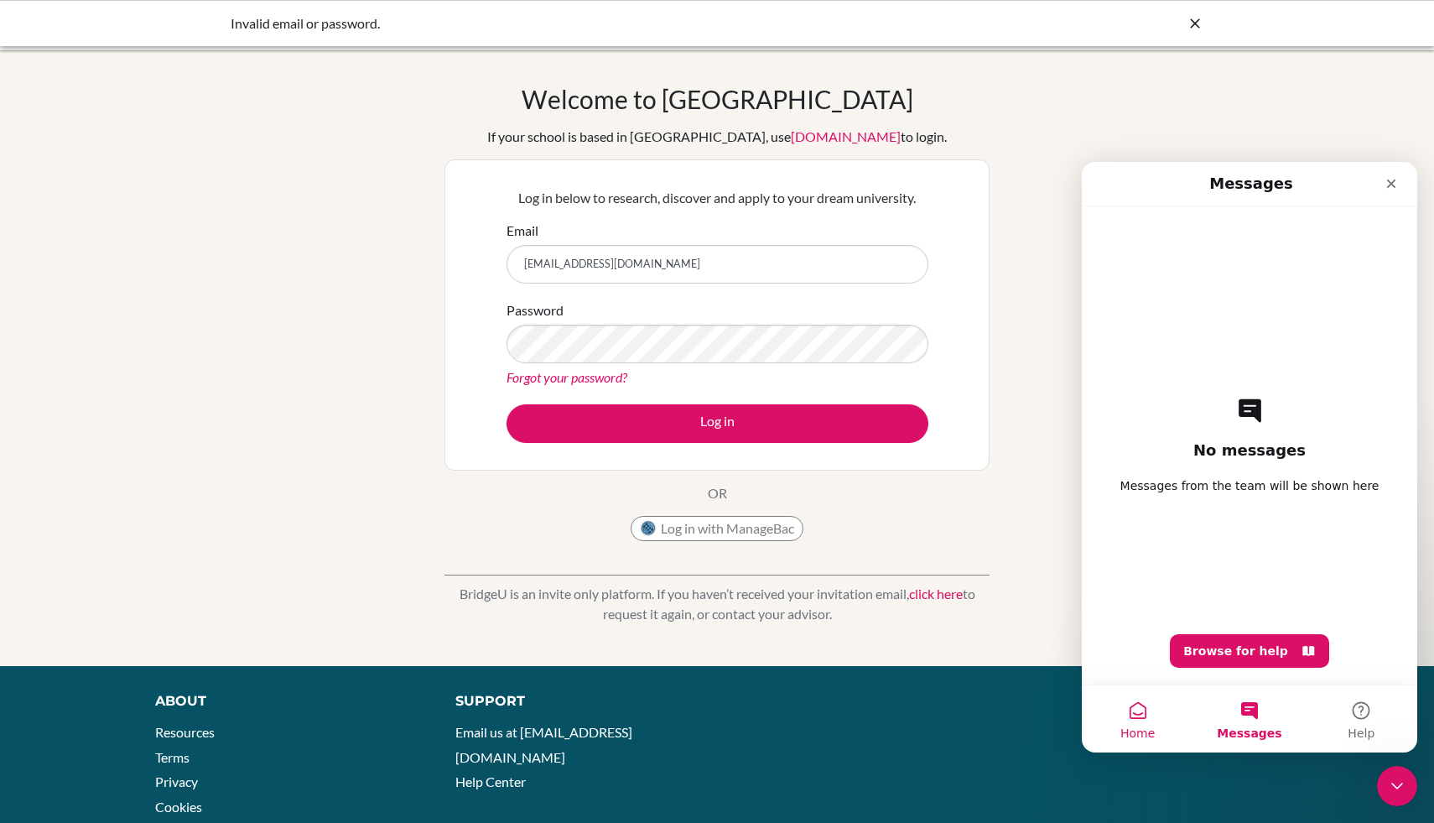
click at [1145, 713] on button "Home" at bounding box center [1138, 718] width 112 height 67
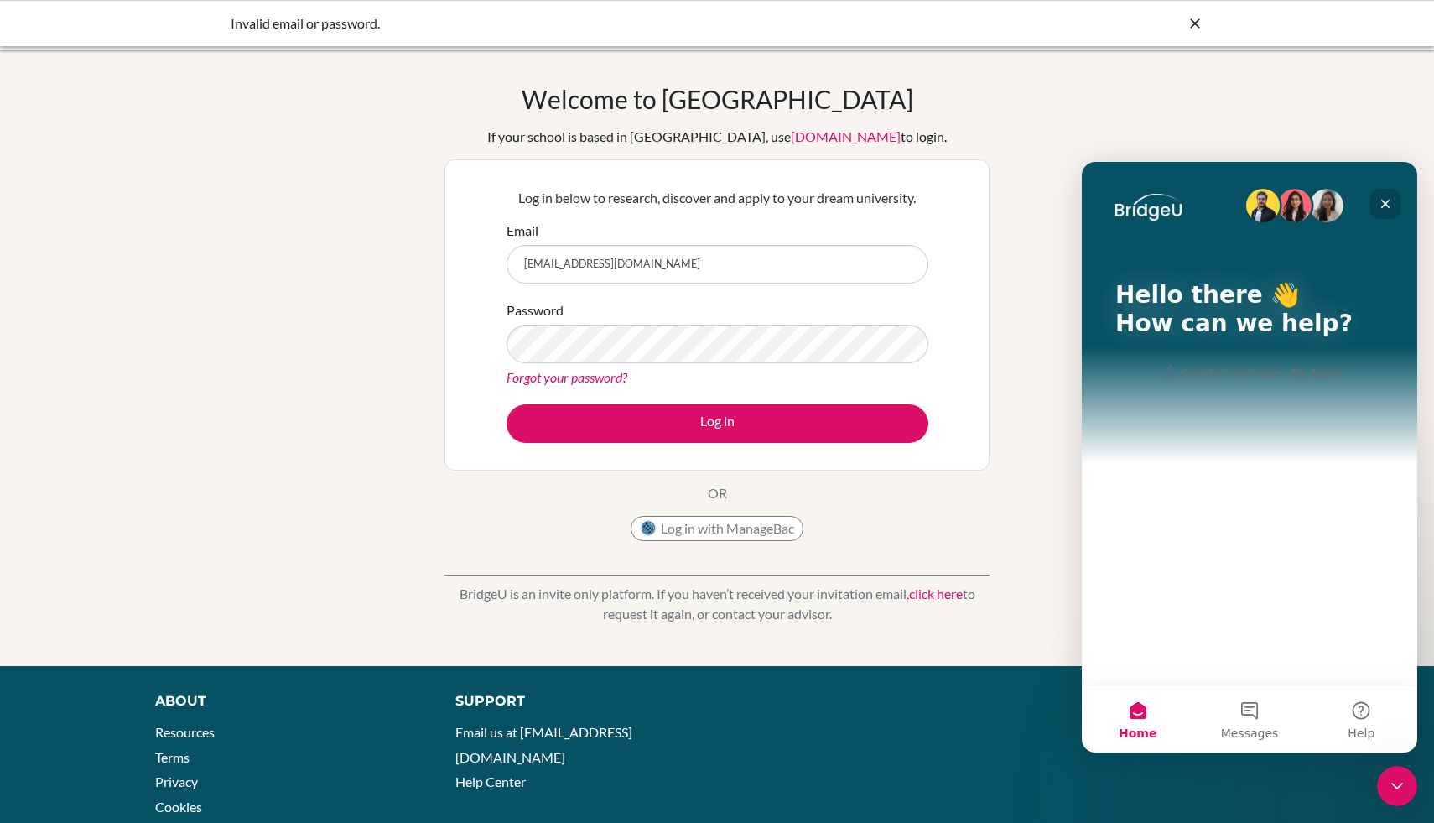
click at [1393, 215] on div "Close" at bounding box center [1385, 204] width 30 height 30
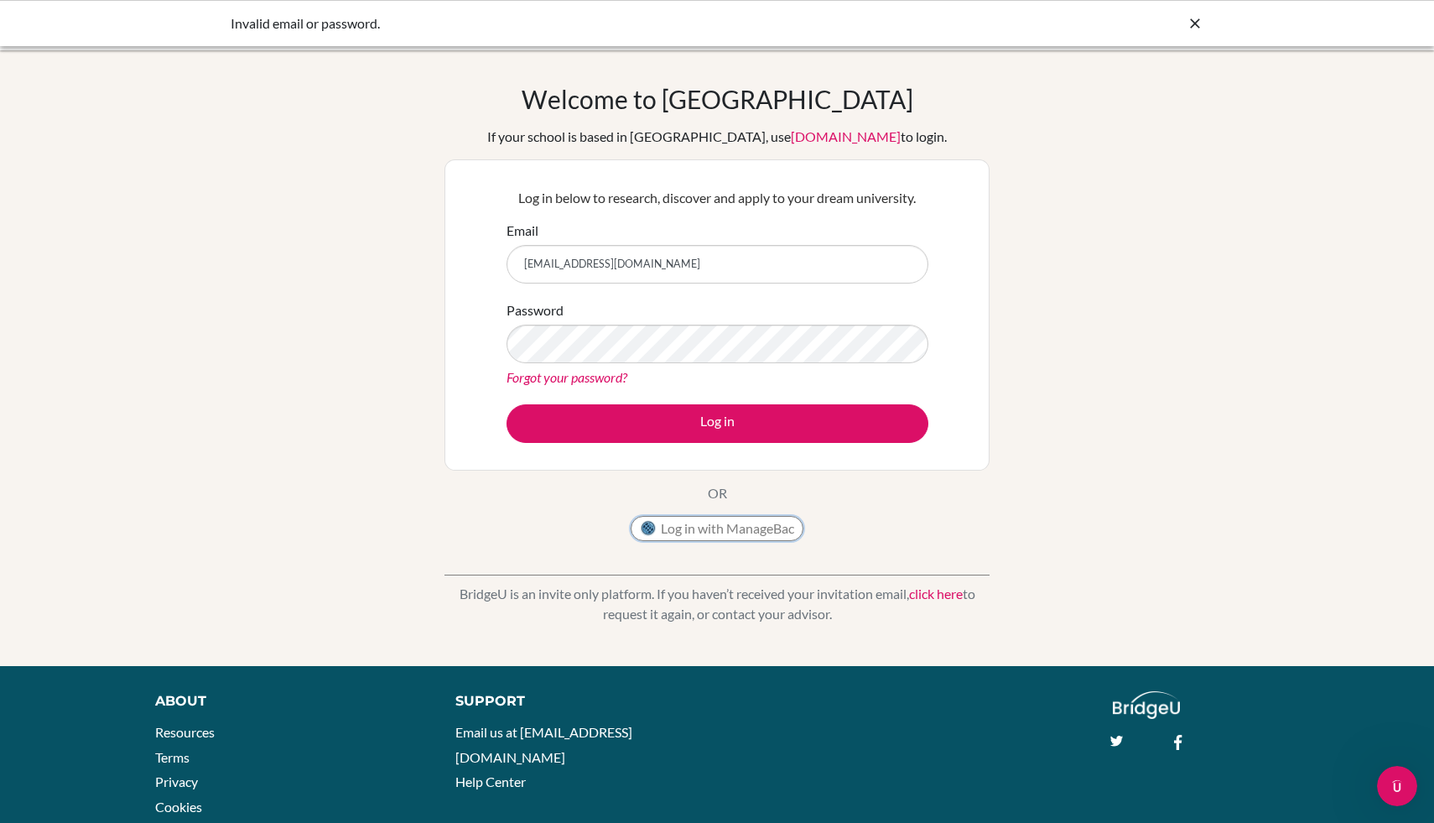
click at [741, 531] on button "Log in with ManageBac" at bounding box center [717, 528] width 173 height 25
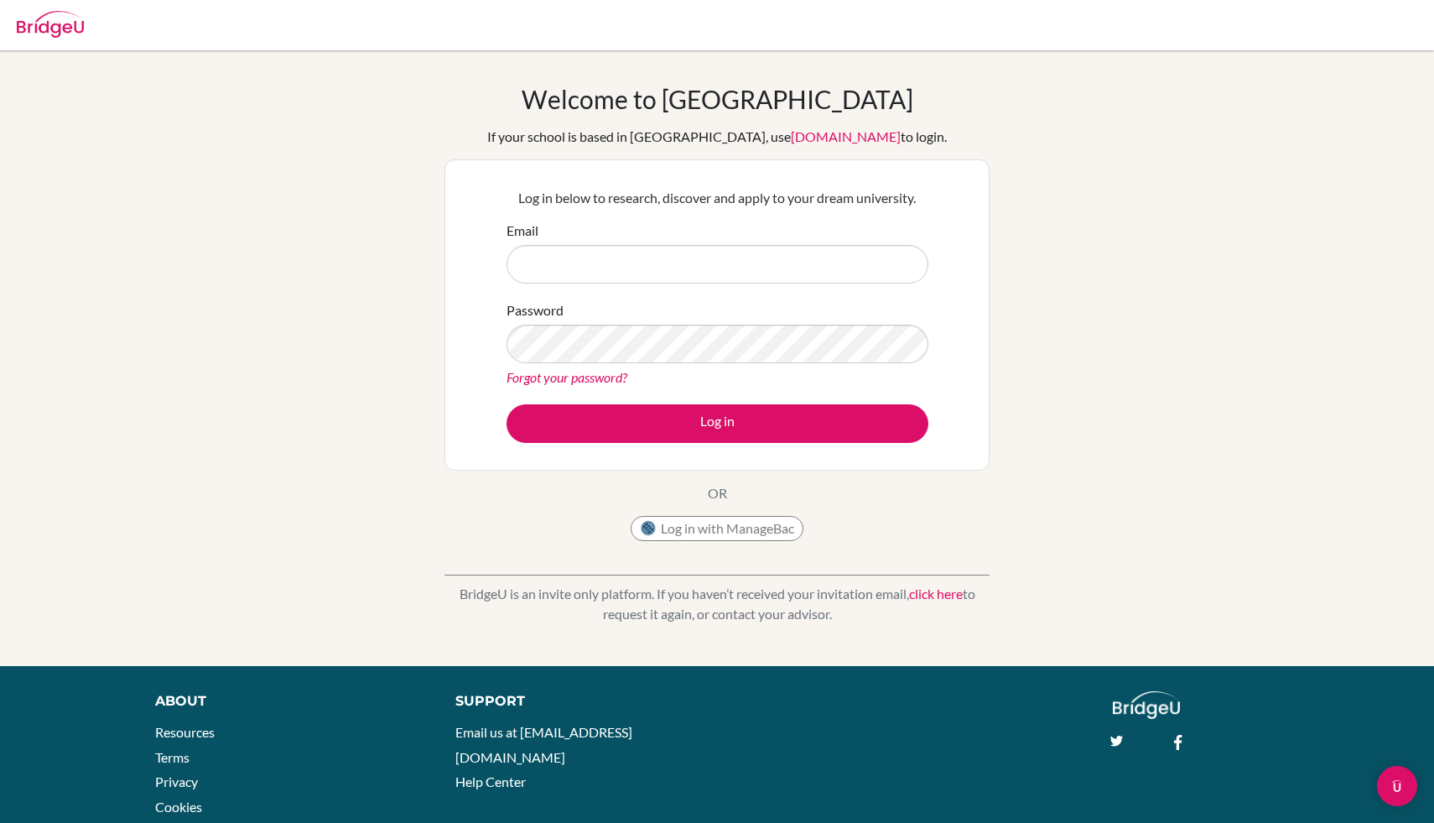
click at [787, 258] on input "Email" at bounding box center [718, 264] width 422 height 39
type input "[EMAIL_ADDRESS][DOMAIN_NAME]"
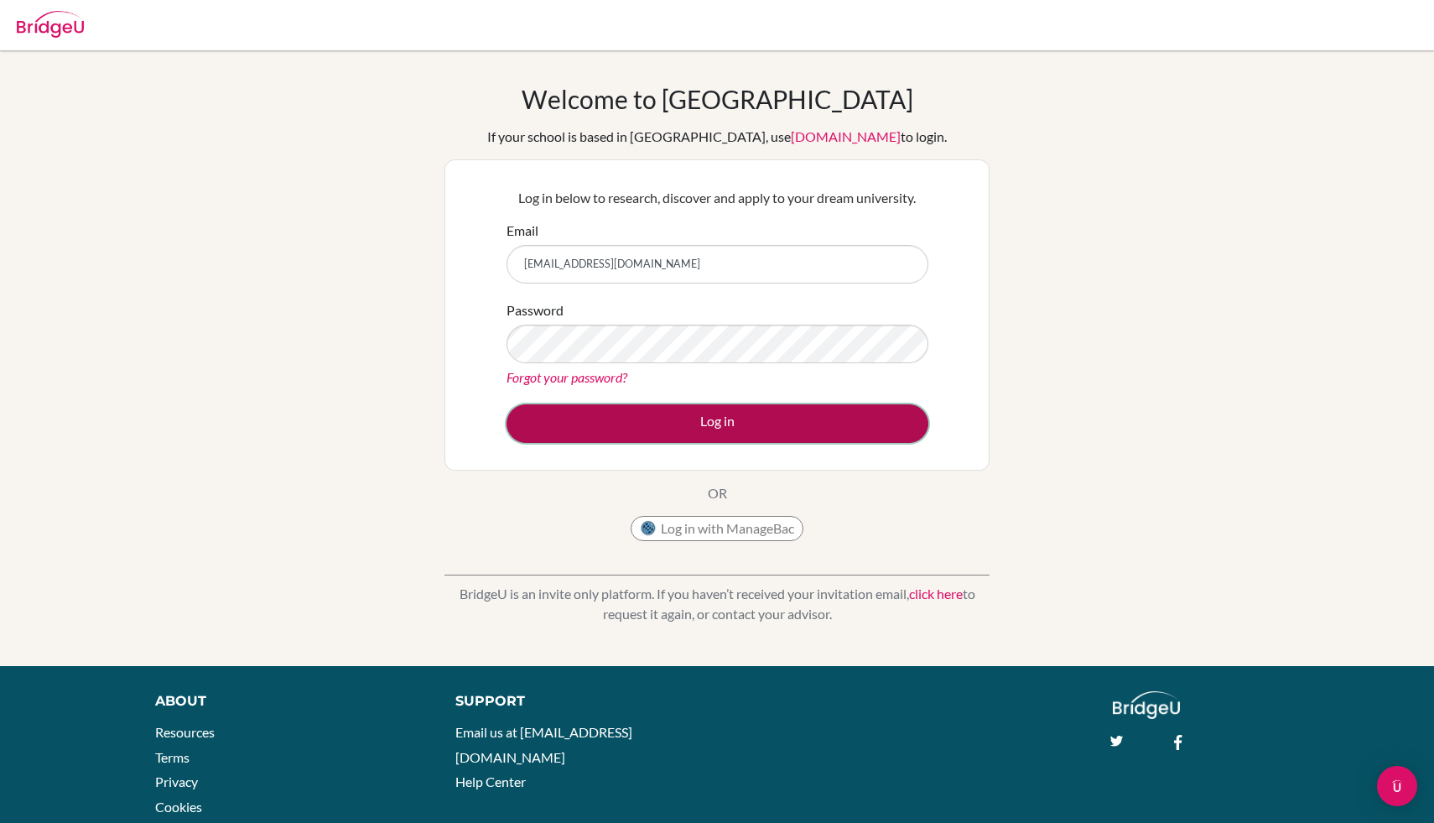
click at [777, 439] on button "Log in" at bounding box center [718, 423] width 422 height 39
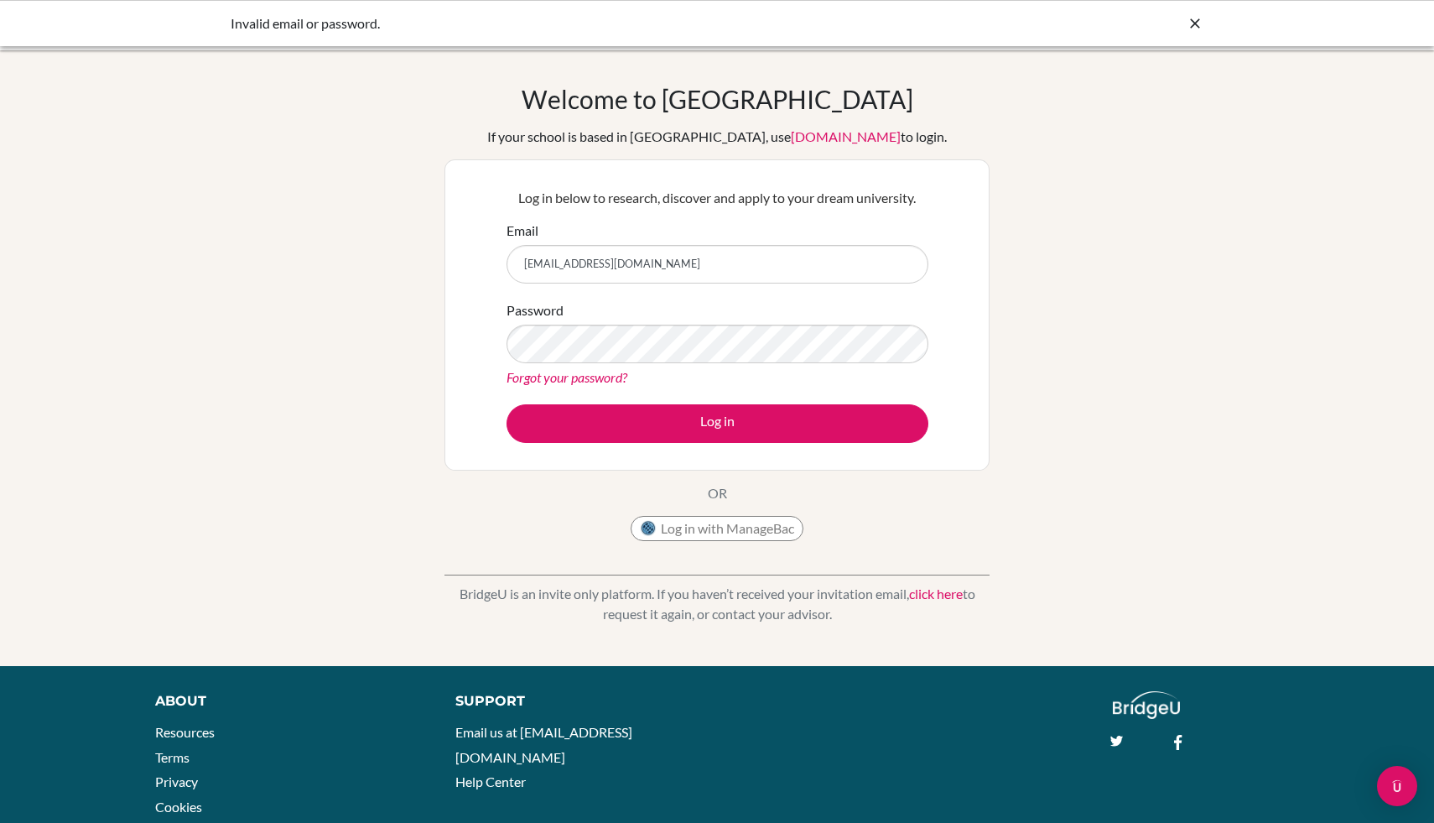
click at [808, 142] on link "[DOMAIN_NAME]" at bounding box center [846, 136] width 110 height 16
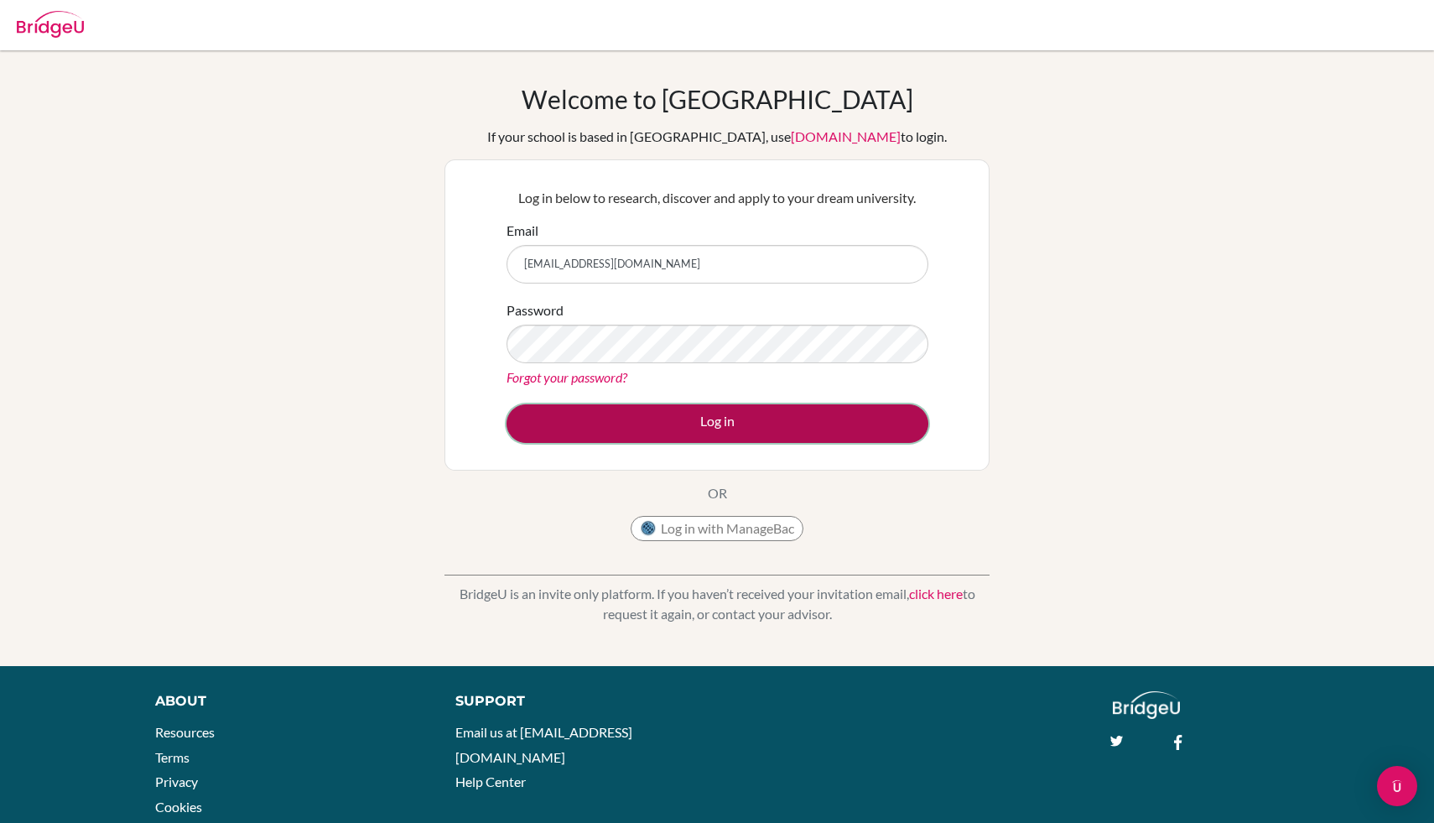
click at [844, 414] on button "Log in" at bounding box center [718, 423] width 422 height 39
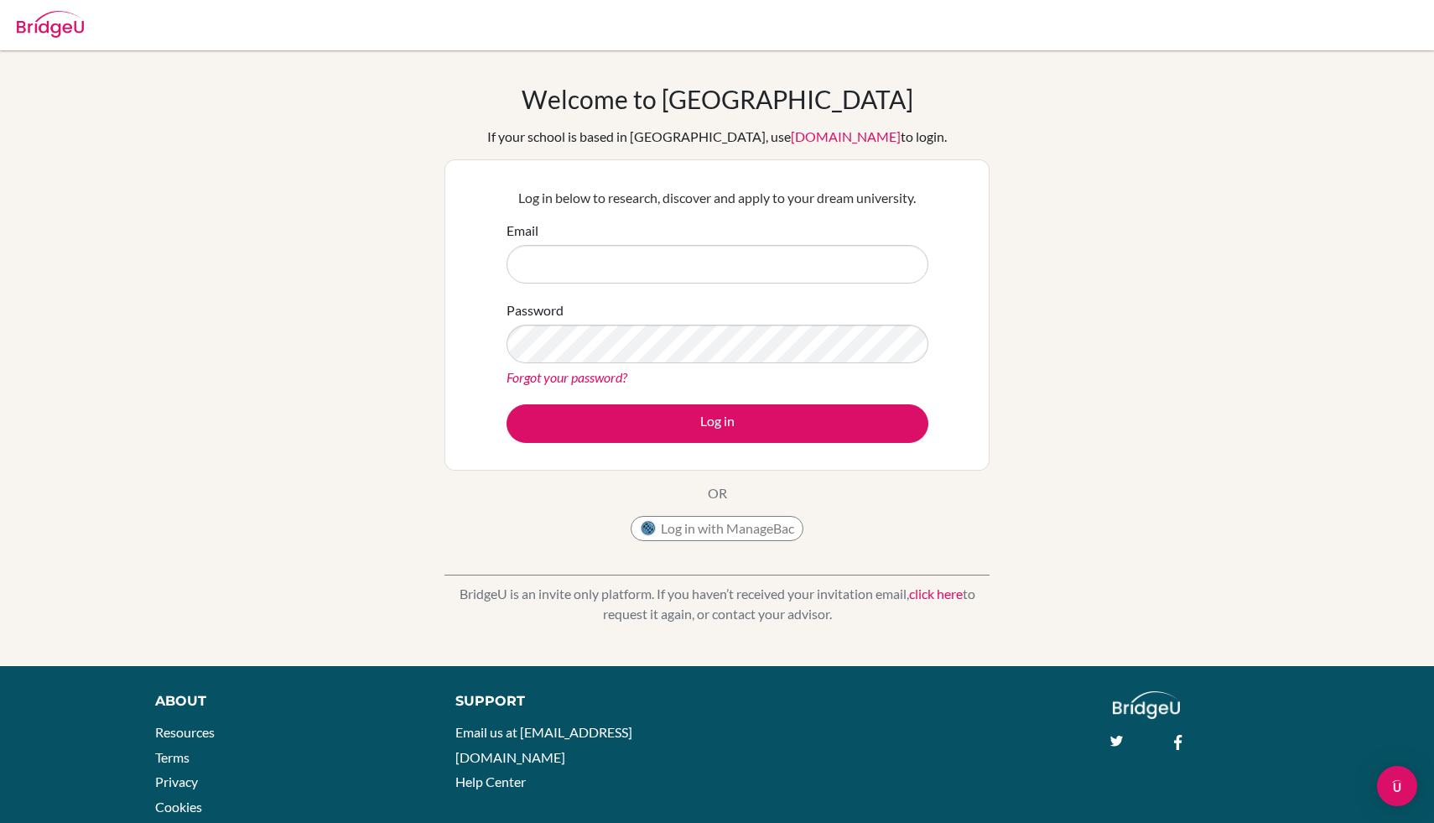
type input "[EMAIL_ADDRESS][DOMAIN_NAME]"
click at [783, 460] on div "Log in below to research, discover and apply to your dream university. Email [E…" at bounding box center [716, 314] width 545 height 311
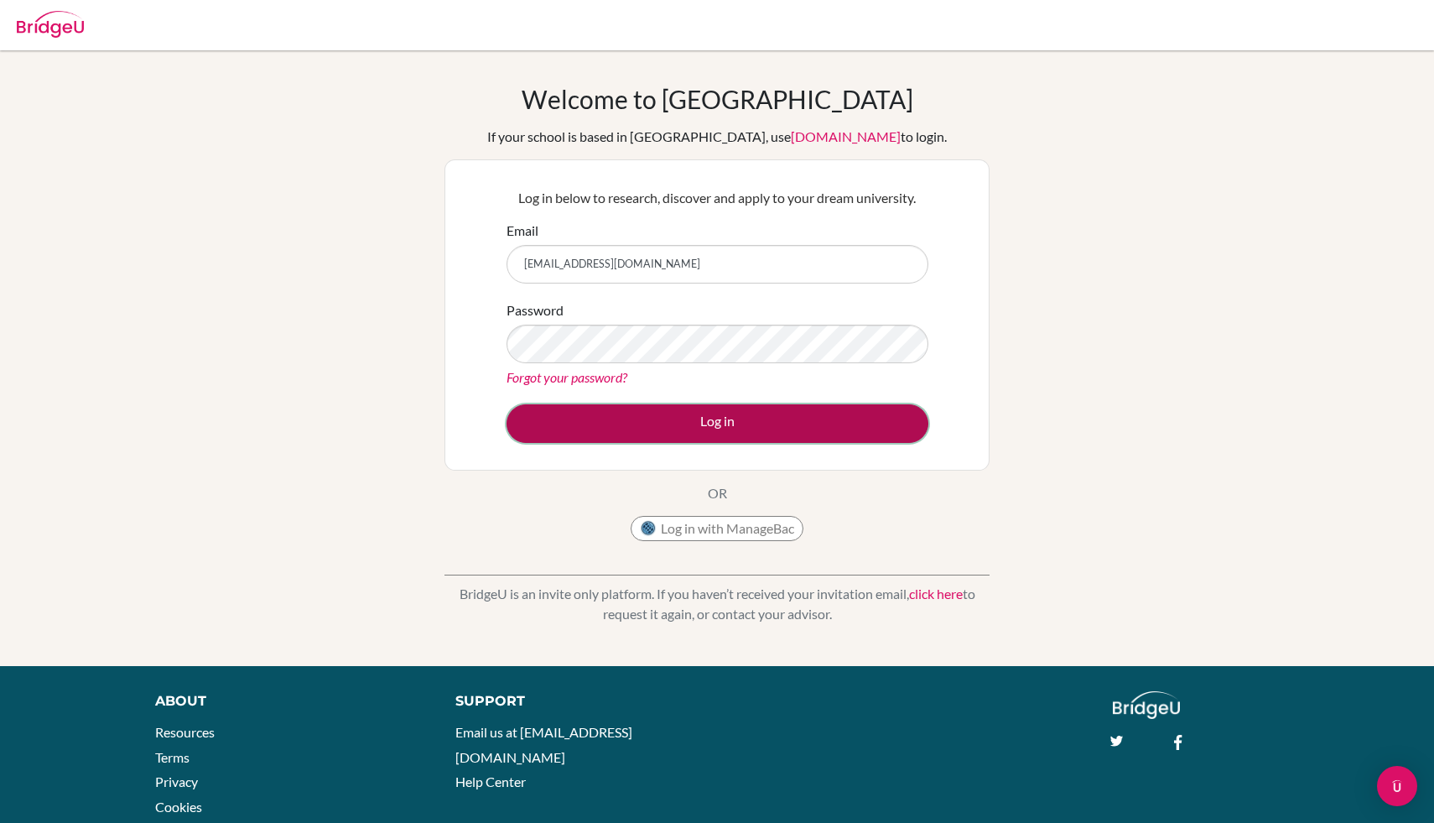
click at [782, 421] on button "Log in" at bounding box center [718, 423] width 422 height 39
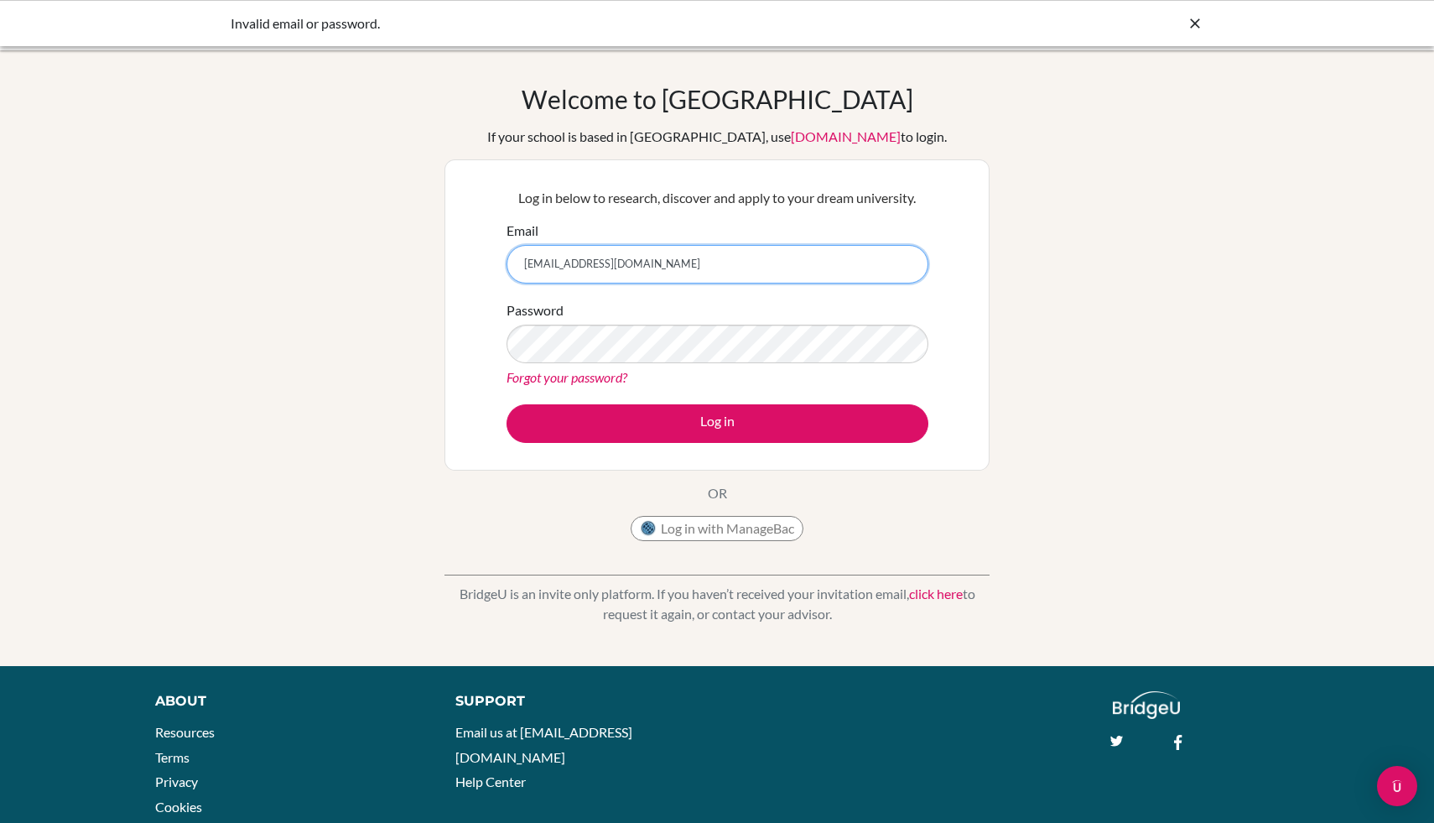
click at [635, 259] on input "[EMAIL_ADDRESS][DOMAIN_NAME]" at bounding box center [718, 264] width 422 height 39
click at [567, 250] on input "Email" at bounding box center [718, 264] width 422 height 39
click at [661, 271] on input "Email" at bounding box center [718, 264] width 422 height 39
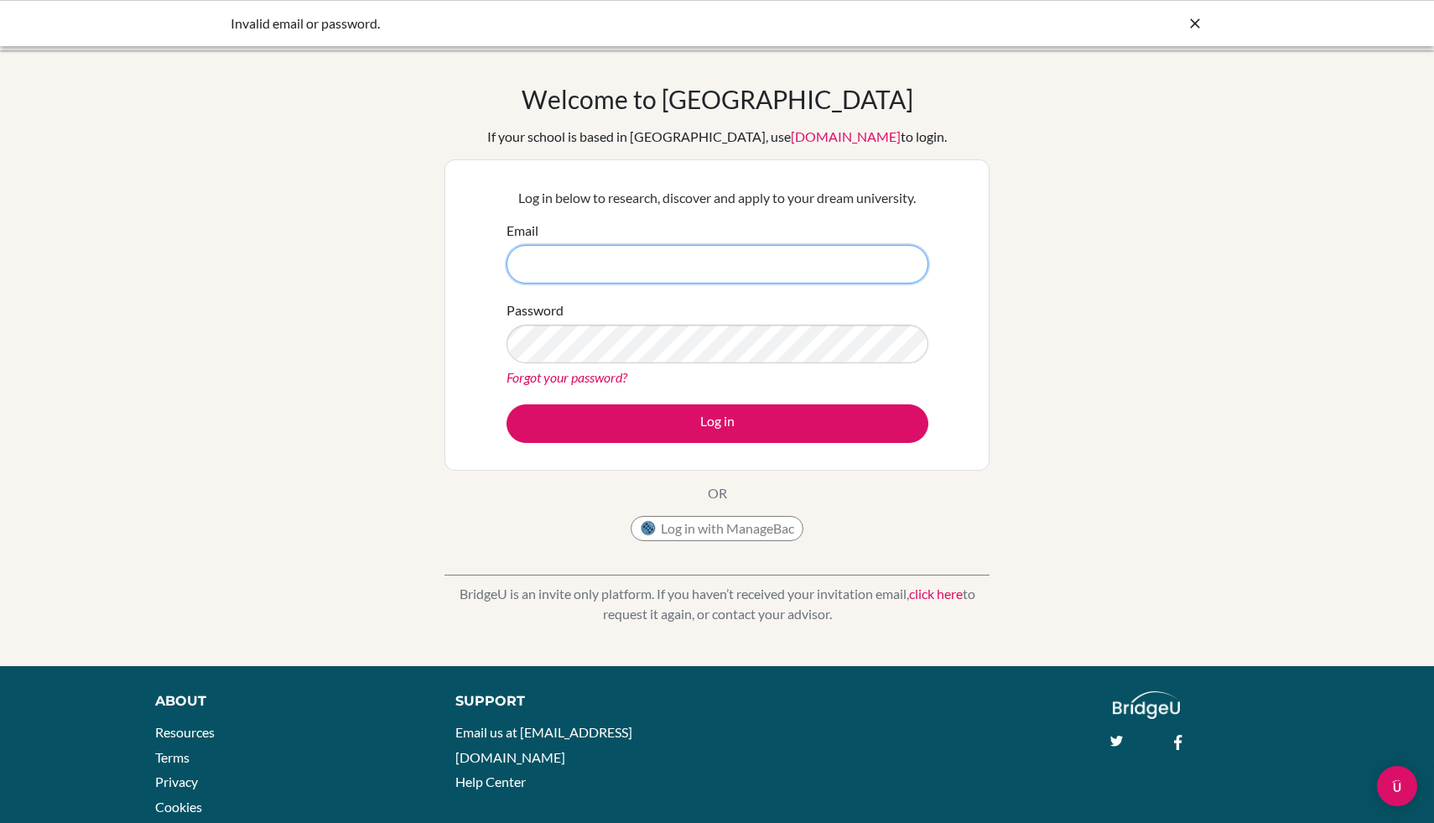
click at [625, 259] on input "Email" at bounding box center [718, 264] width 422 height 39
click at [840, 270] on input "Email" at bounding box center [718, 264] width 422 height 39
paste input "[EMAIL_ADDRESS][DOMAIN_NAME]"
type input "[EMAIL_ADDRESS][DOMAIN_NAME]"
click at [836, 398] on form "Email g103367@asb.ac.th Password Forgot your password? Log in" at bounding box center [718, 332] width 422 height 222
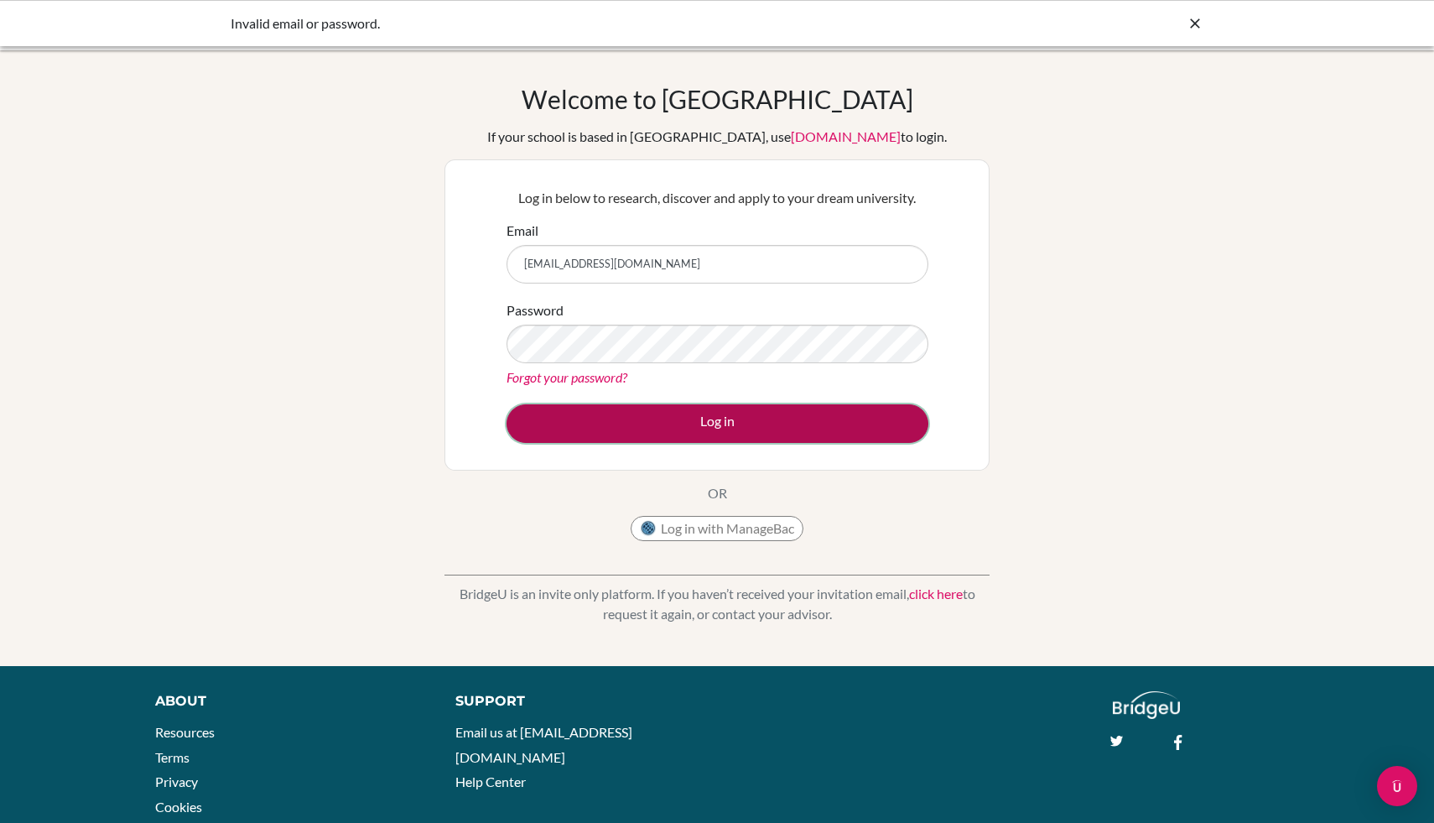
click at [844, 405] on button "Log in" at bounding box center [718, 423] width 422 height 39
click at [846, 418] on button "Log in" at bounding box center [718, 423] width 422 height 39
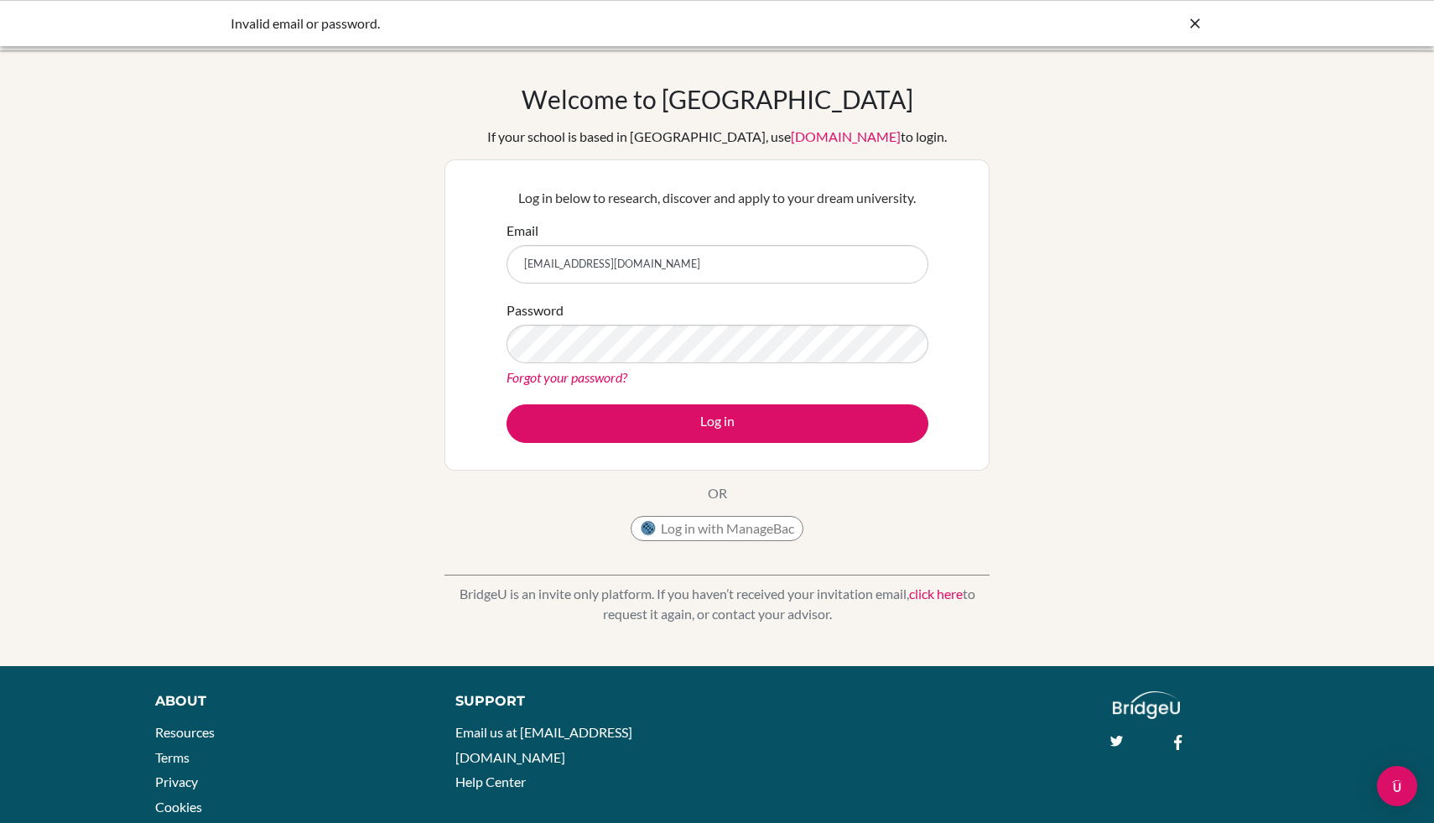
click at [600, 377] on link "Forgot your password?" at bounding box center [567, 377] width 121 height 16
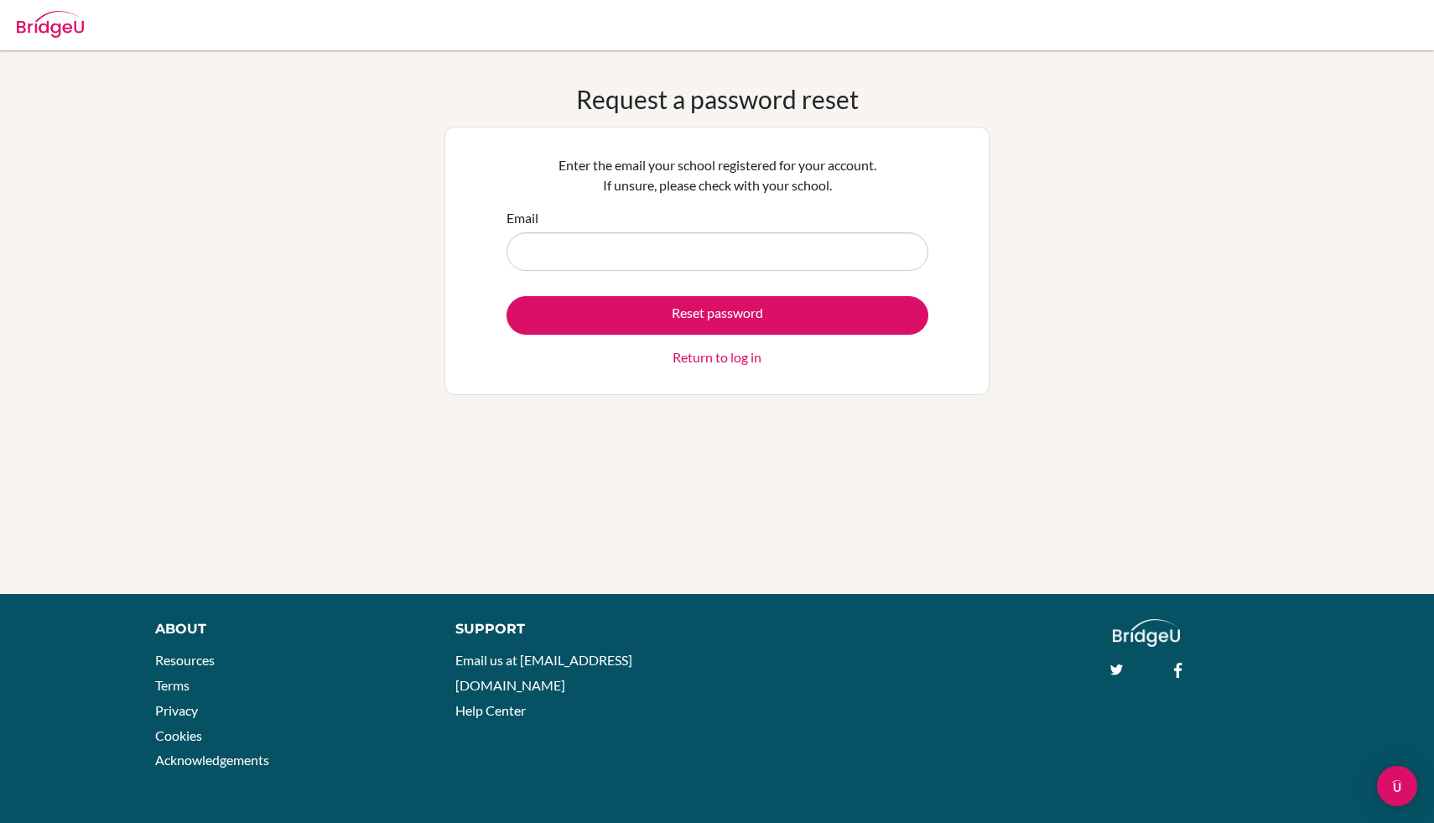
click at [626, 268] on input "Email" at bounding box center [718, 251] width 422 height 39
type input "[EMAIL_ADDRESS][DOMAIN_NAME]"
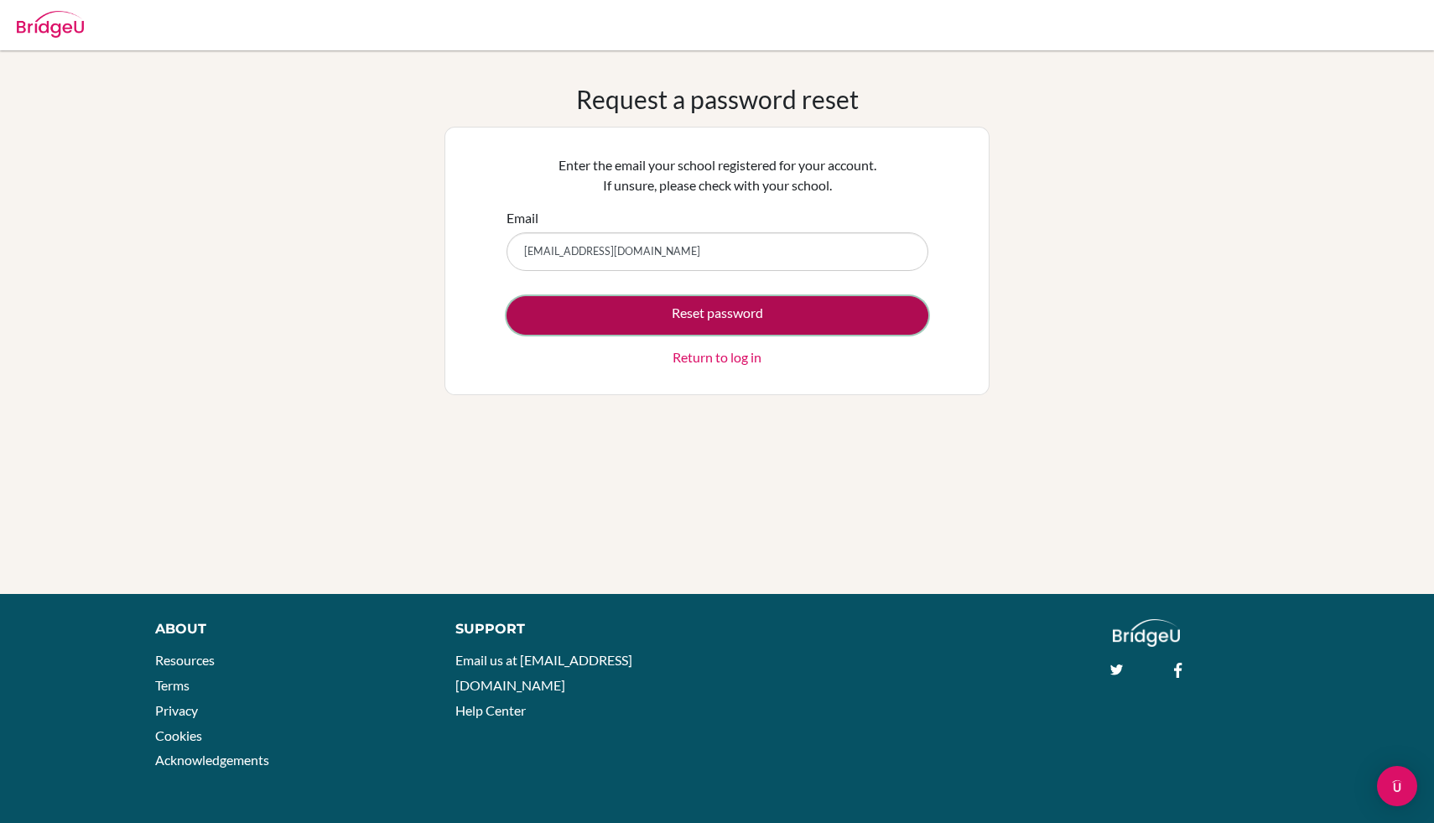
click at [652, 305] on button "Reset password" at bounding box center [718, 315] width 422 height 39
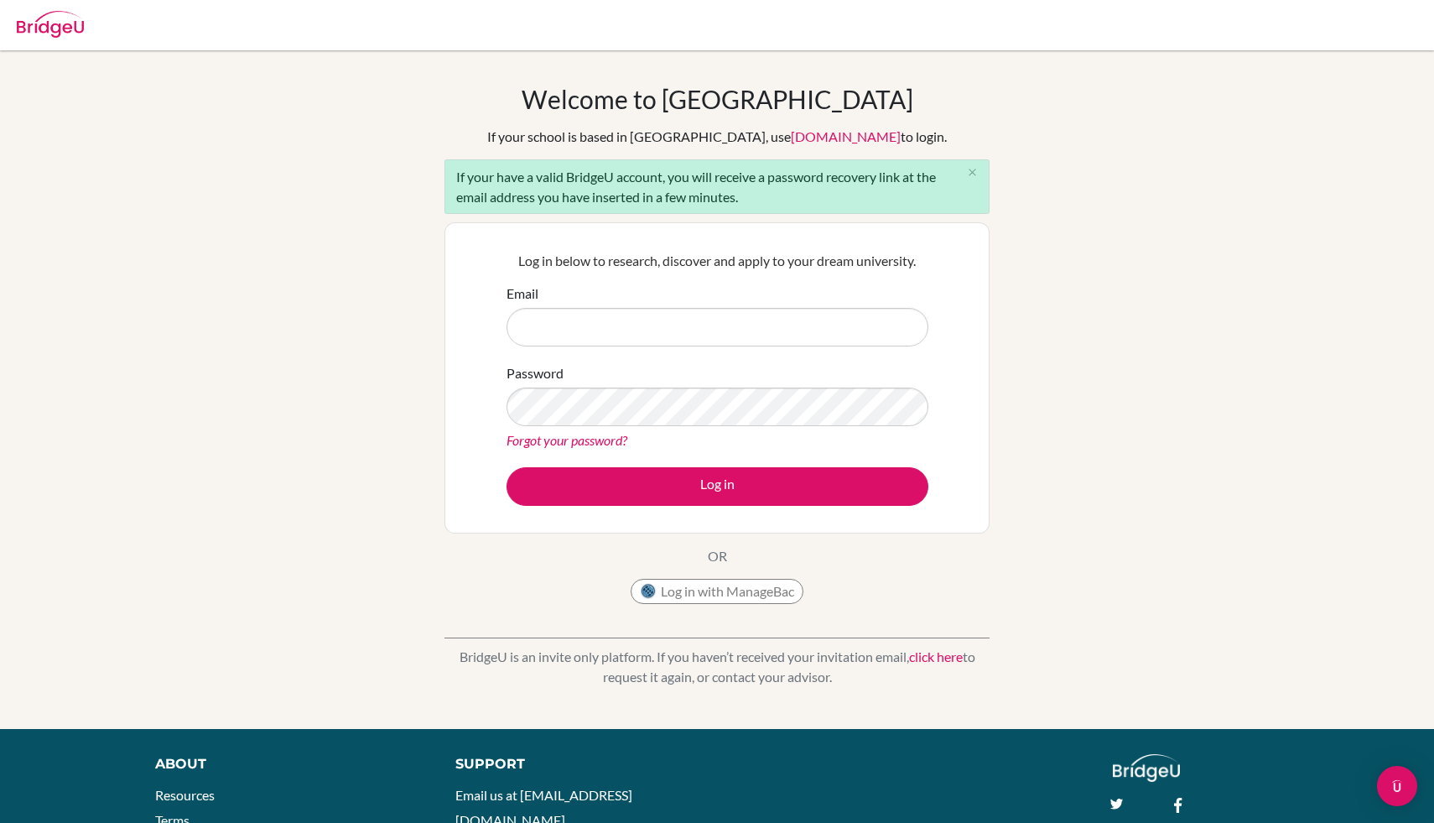
click at [631, 320] on input "Email" at bounding box center [718, 327] width 422 height 39
type input "1WgZf%*Qd1j=Ywb4k"
click at [635, 340] on input "1WgZf%*Qd1j=Ywb4k" at bounding box center [718, 327] width 422 height 39
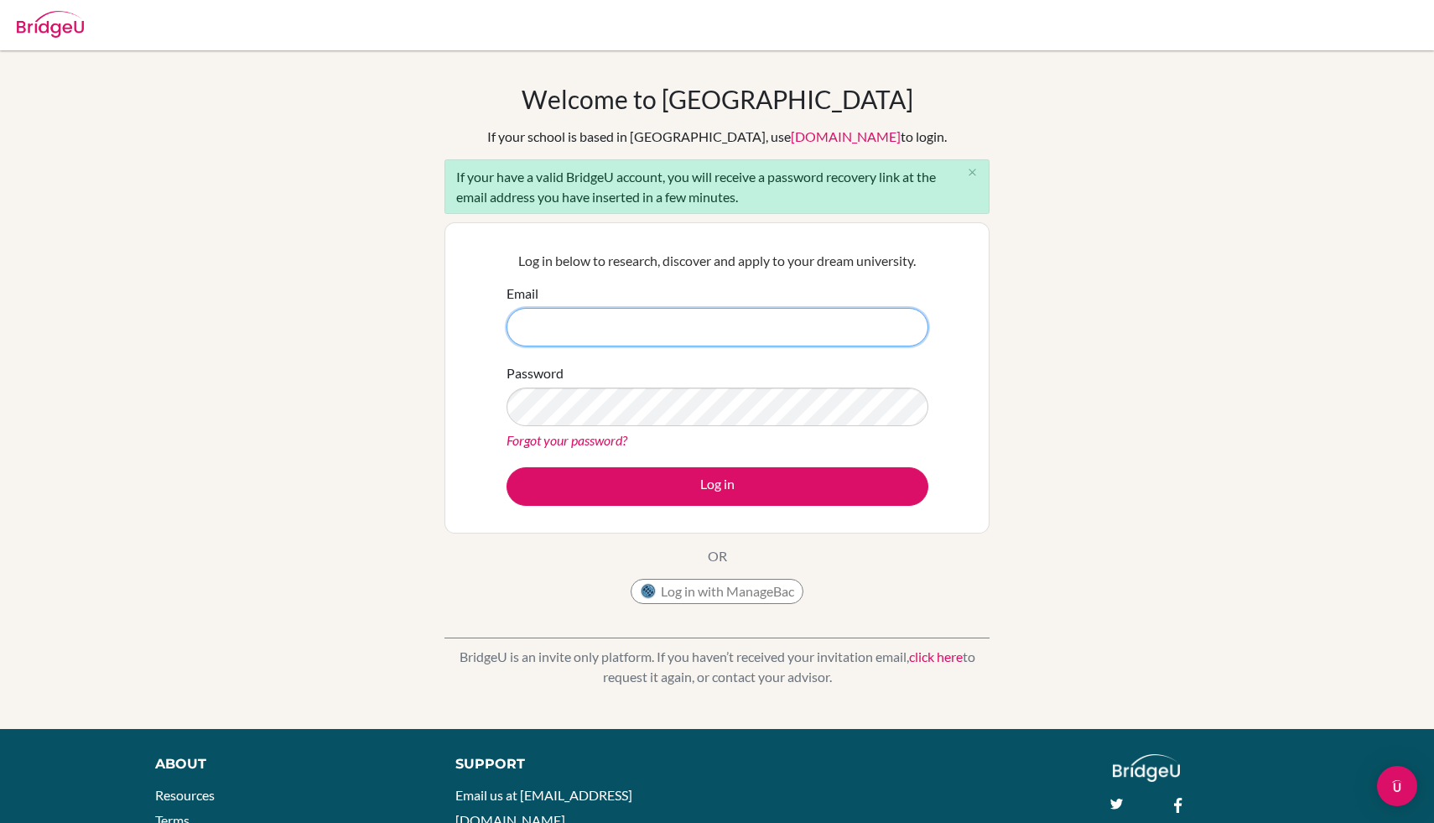
click at [635, 340] on input "Email" at bounding box center [718, 327] width 422 height 39
type input "[EMAIL_ADDRESS][DOMAIN_NAME]"
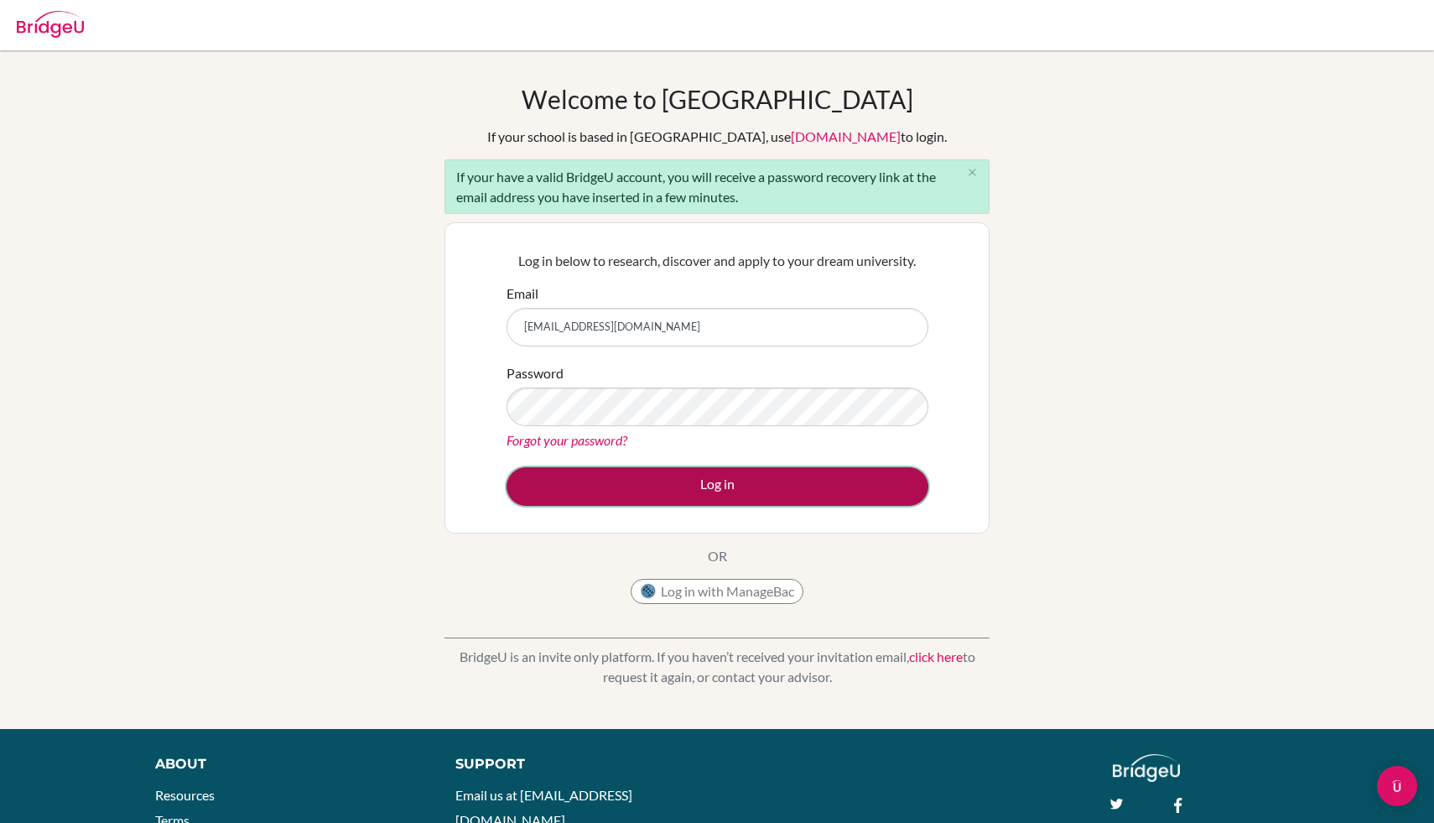
click at [684, 478] on button "Log in" at bounding box center [718, 486] width 422 height 39
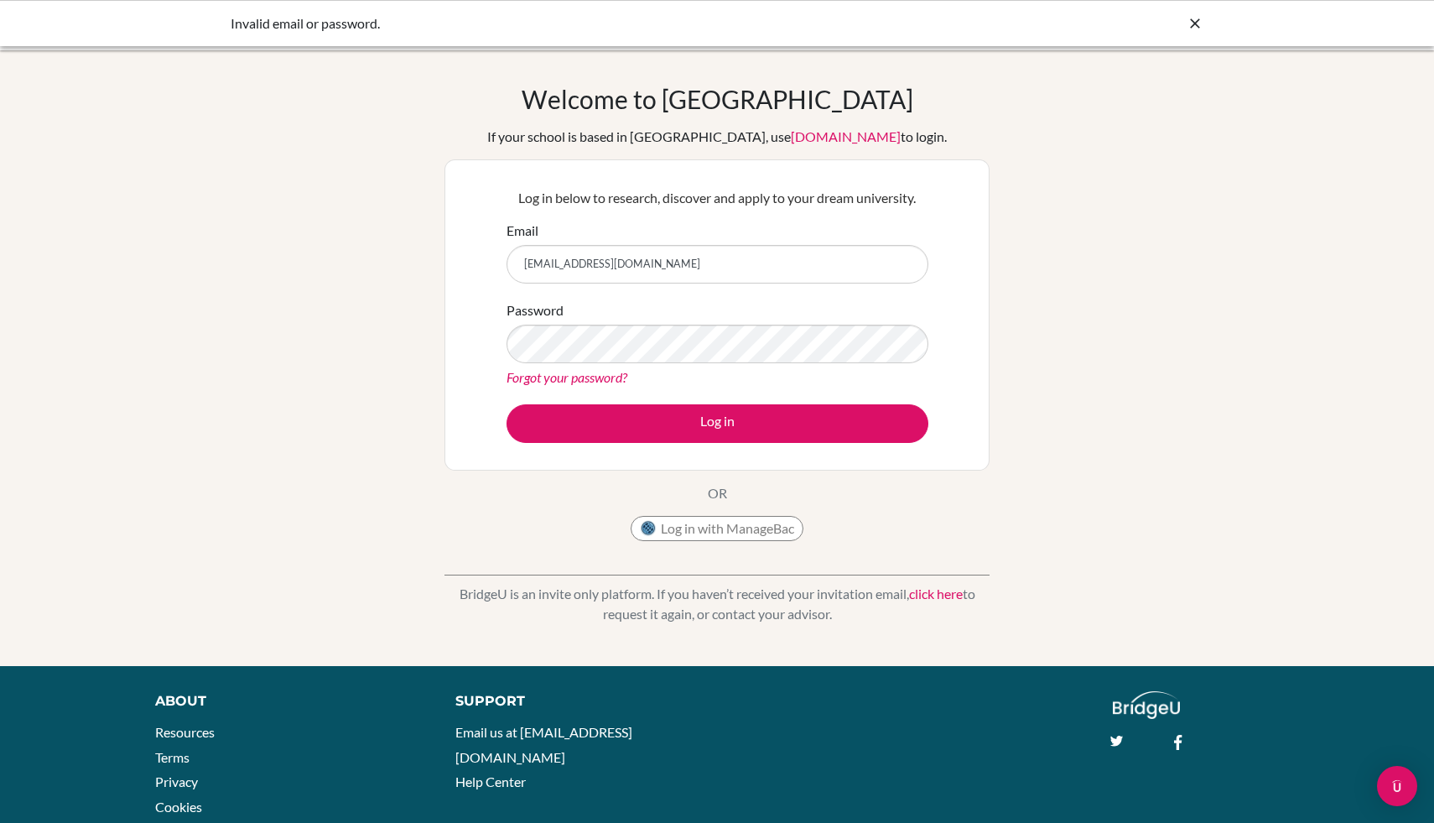
click at [608, 377] on link "Forgot your password?" at bounding box center [567, 377] width 121 height 16
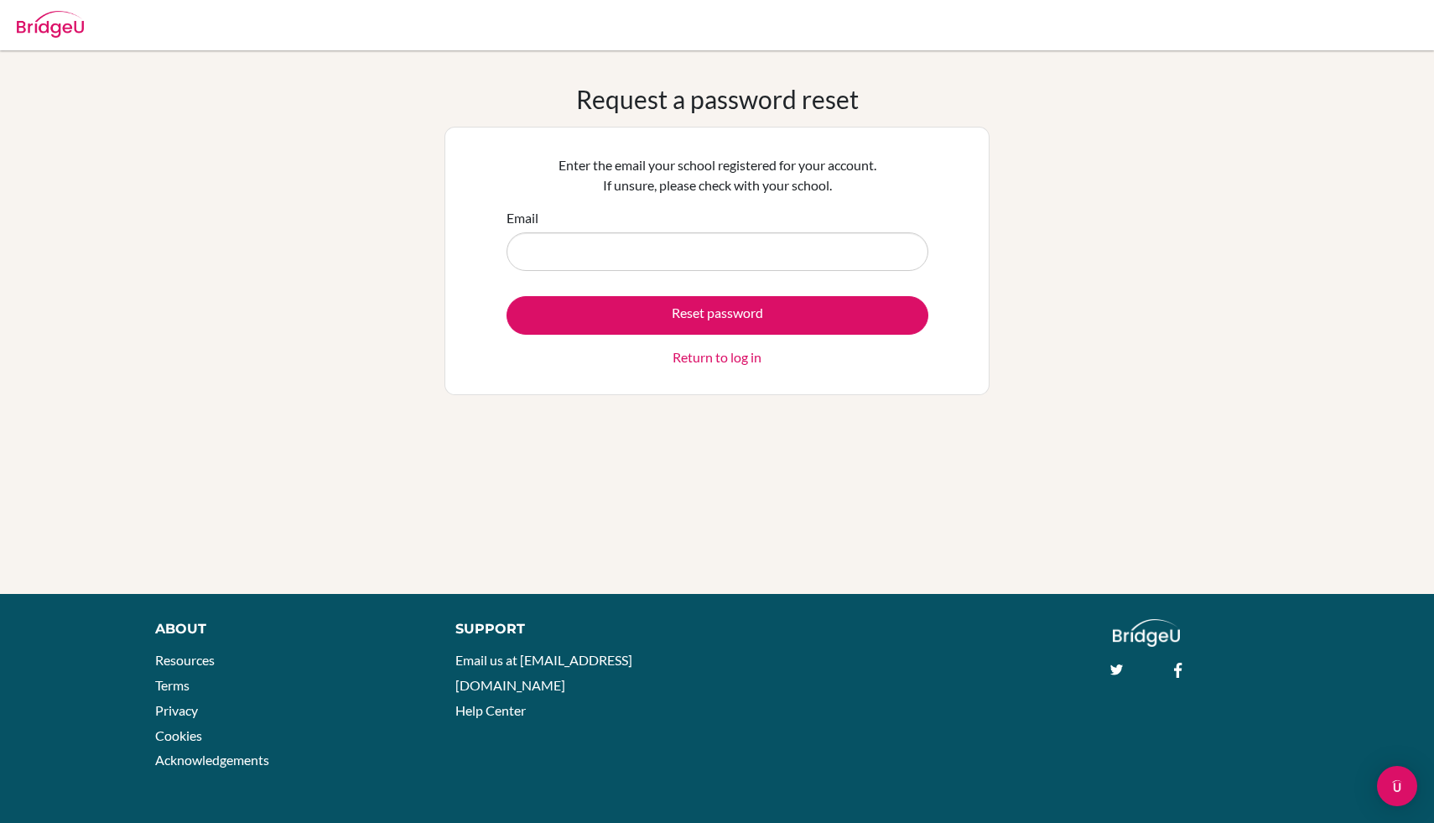
click at [697, 356] on link "Return to log in" at bounding box center [717, 357] width 89 height 20
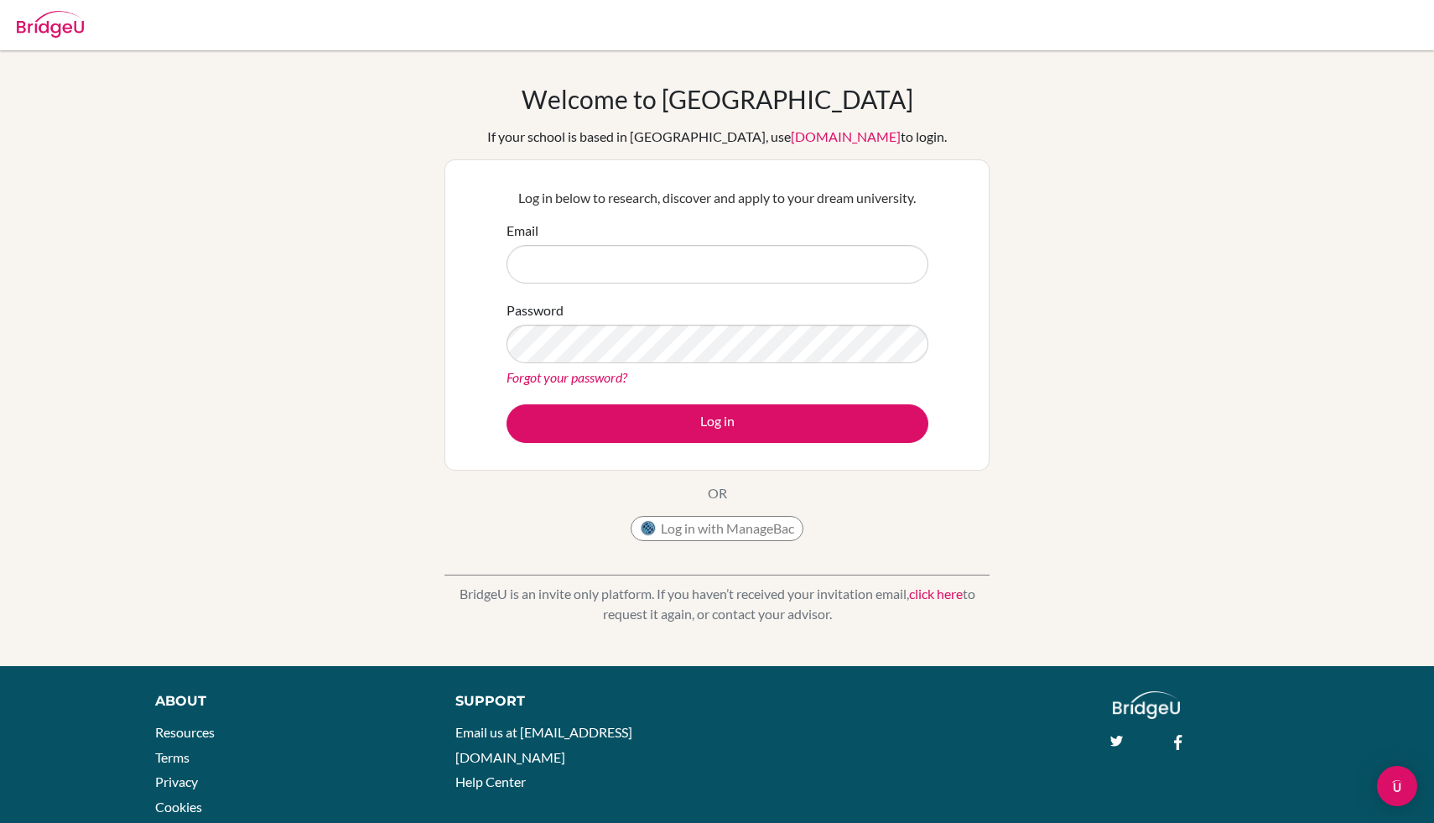
click at [652, 278] on input "Email" at bounding box center [718, 264] width 422 height 39
type input "[EMAIL_ADDRESS][DOMAIN_NAME]"
click at [704, 443] on div "Log in below to research, discover and apply to your dream university. Email [E…" at bounding box center [717, 315] width 443 height 276
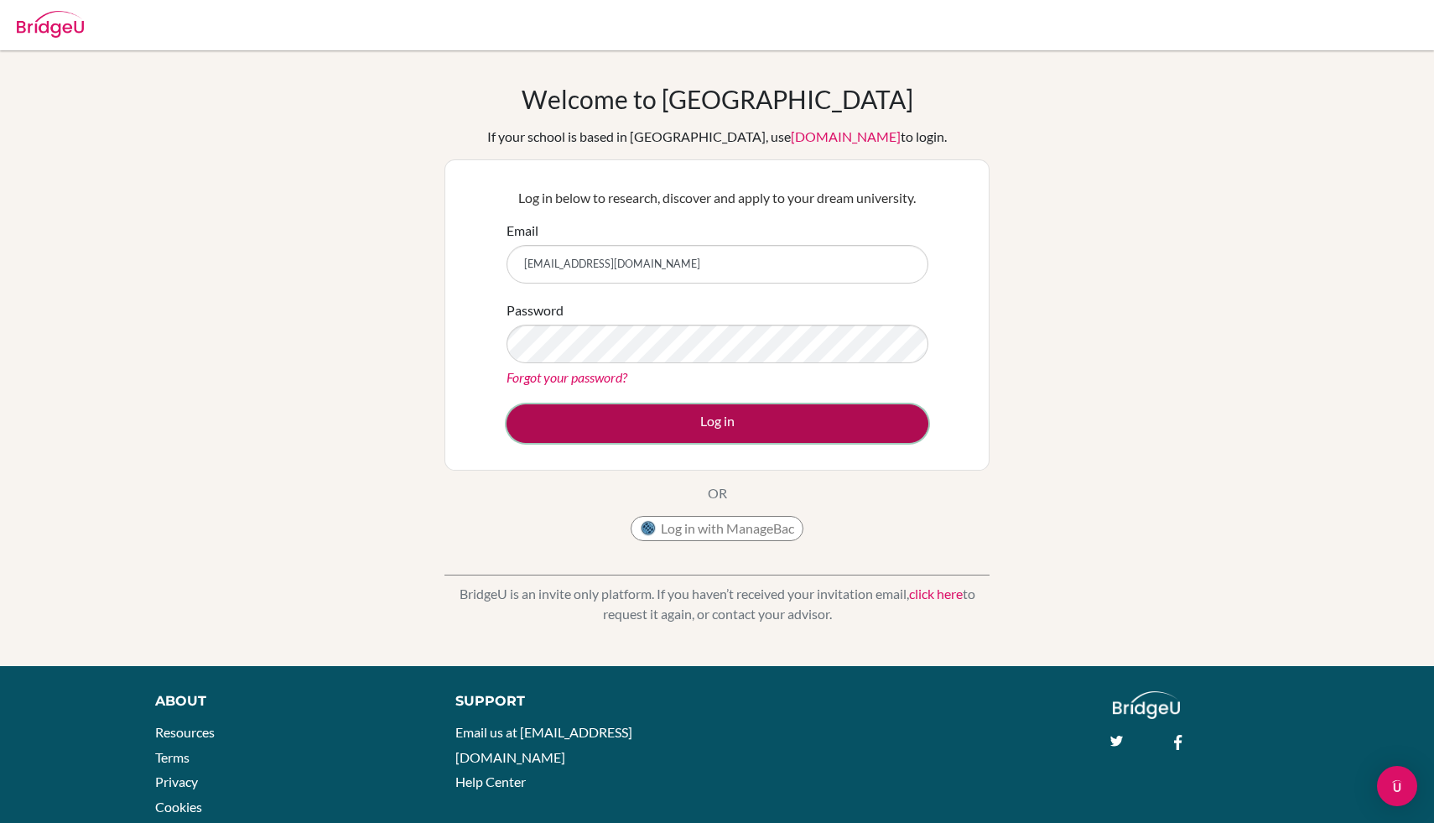
click at [709, 434] on button "Log in" at bounding box center [718, 423] width 422 height 39
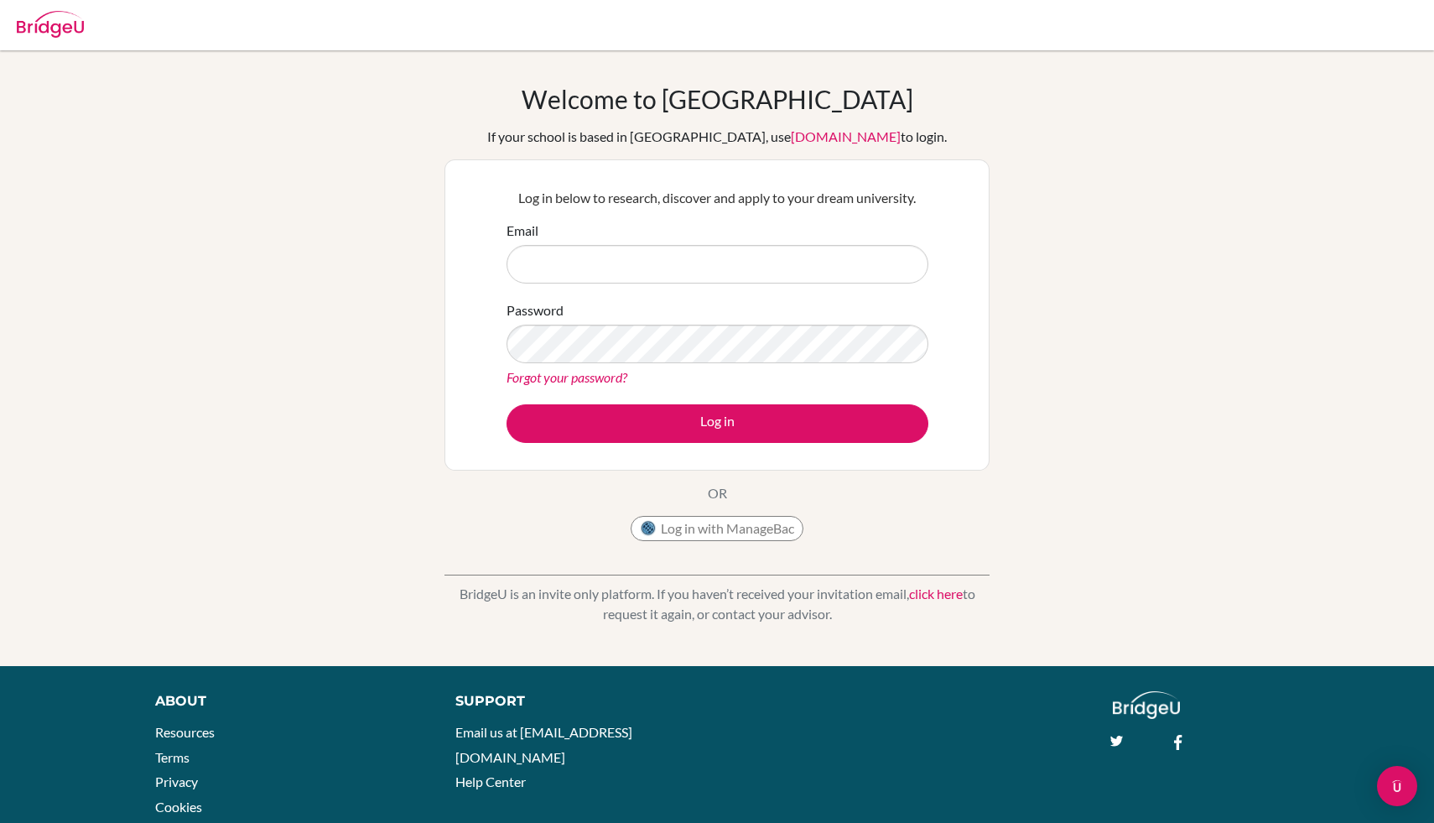
click at [791, 140] on link "[DOMAIN_NAME]" at bounding box center [846, 136] width 110 height 16
type input "\"
click at [694, 256] on input "\" at bounding box center [718, 264] width 422 height 39
click at [689, 256] on input "\" at bounding box center [718, 264] width 422 height 39
click at [562, 246] on input "\" at bounding box center [718, 264] width 422 height 39
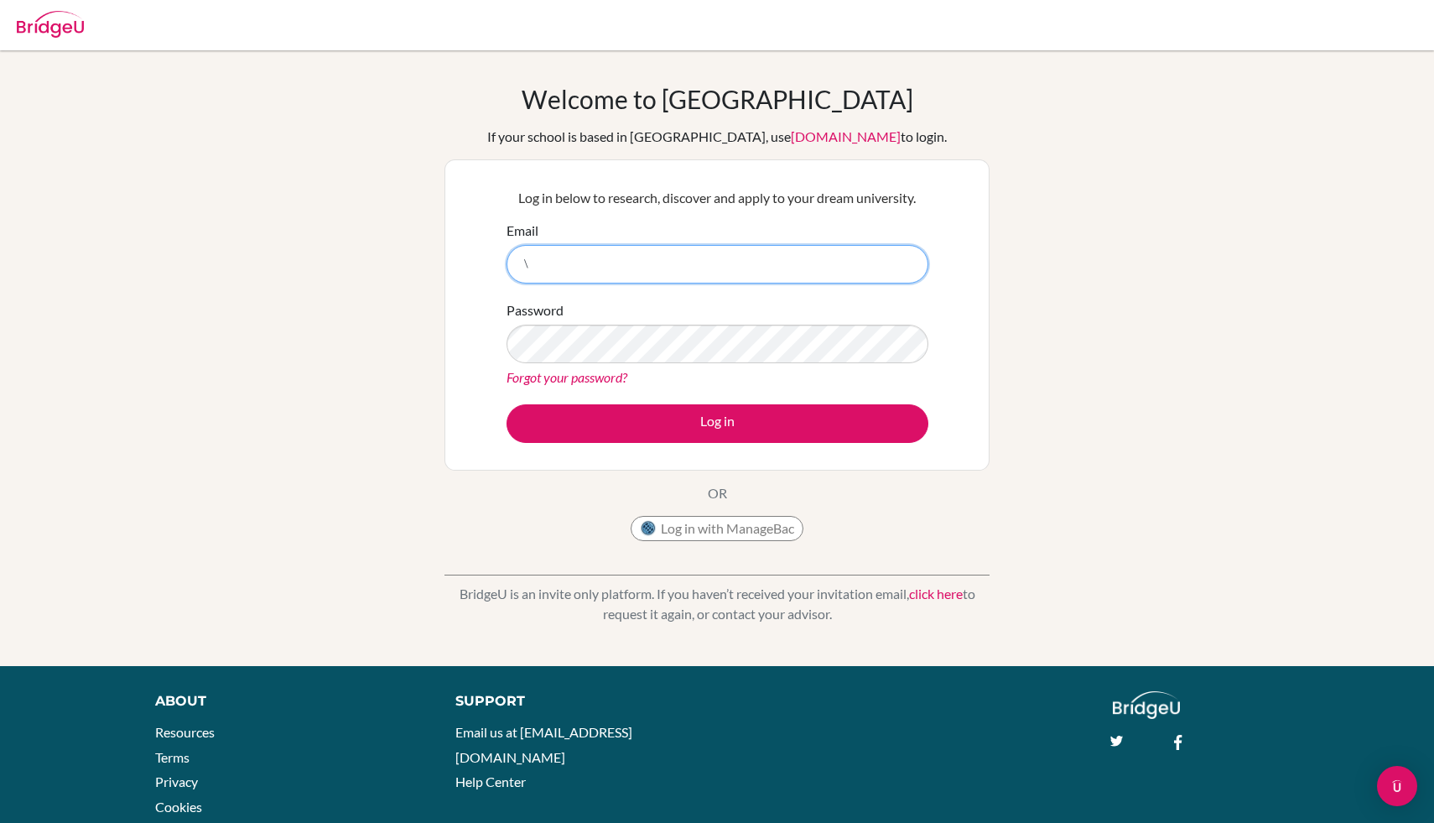
click at [530, 270] on input "\" at bounding box center [718, 264] width 422 height 39
type input "x"
paste input "[EMAIL_ADDRESS][DOMAIN_NAME]"
click at [559, 262] on input "Email" at bounding box center [718, 264] width 422 height 39
type input "[EMAIL_ADDRESS][DOMAIN_NAME]"
